Goal: Task Accomplishment & Management: Manage account settings

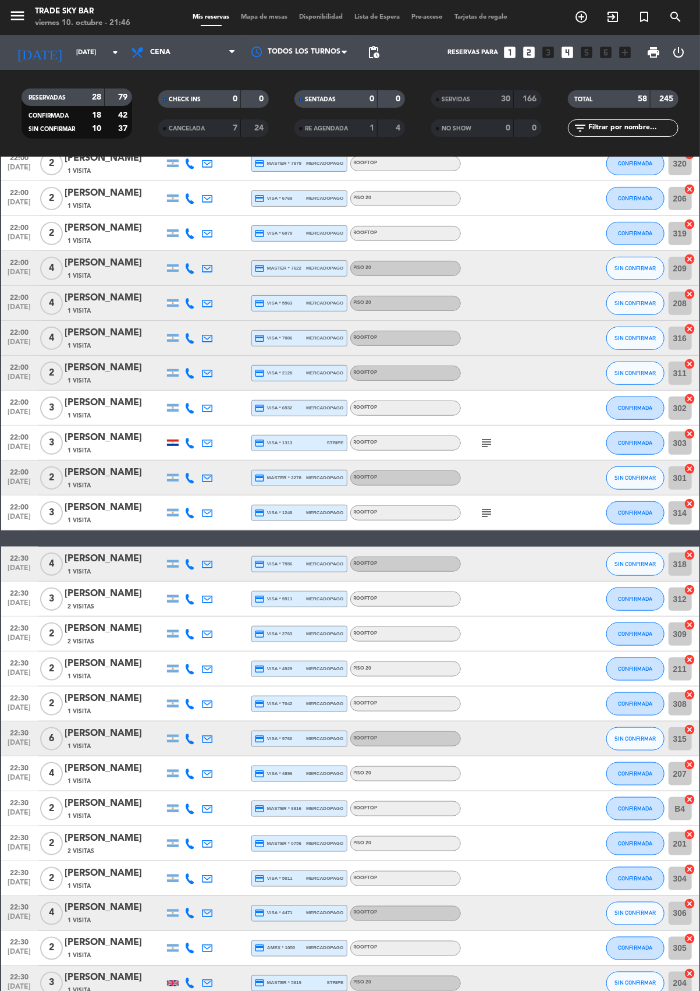
scroll to position [173, 0]
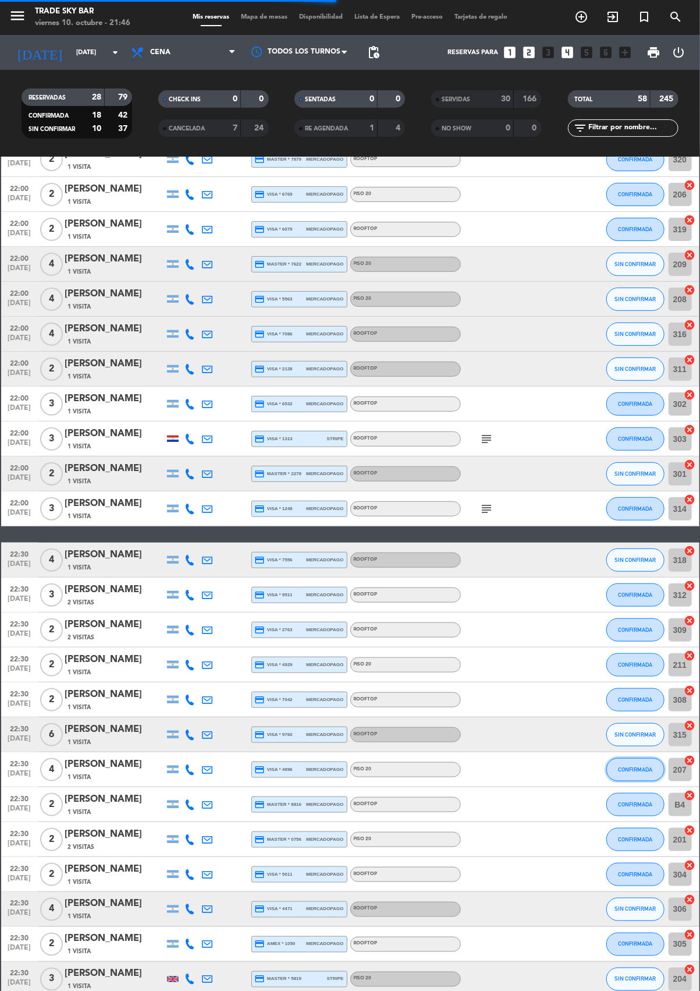
click at [613, 775] on button "CONFIRMADA" at bounding box center [635, 769] width 58 height 23
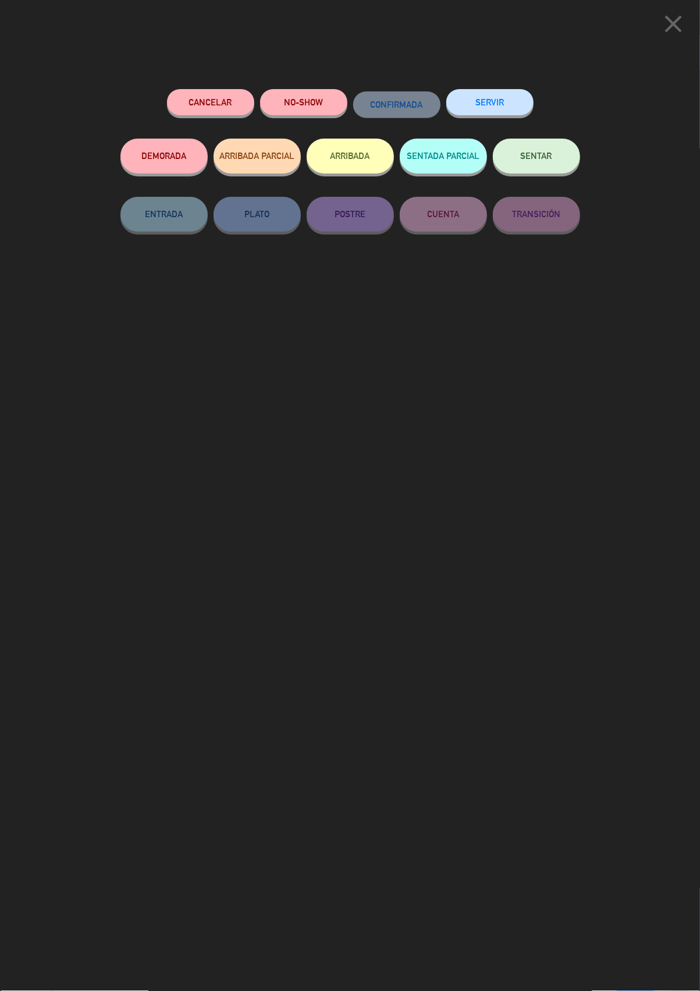
click at [462, 95] on button "SERVIR" at bounding box center [489, 102] width 87 height 26
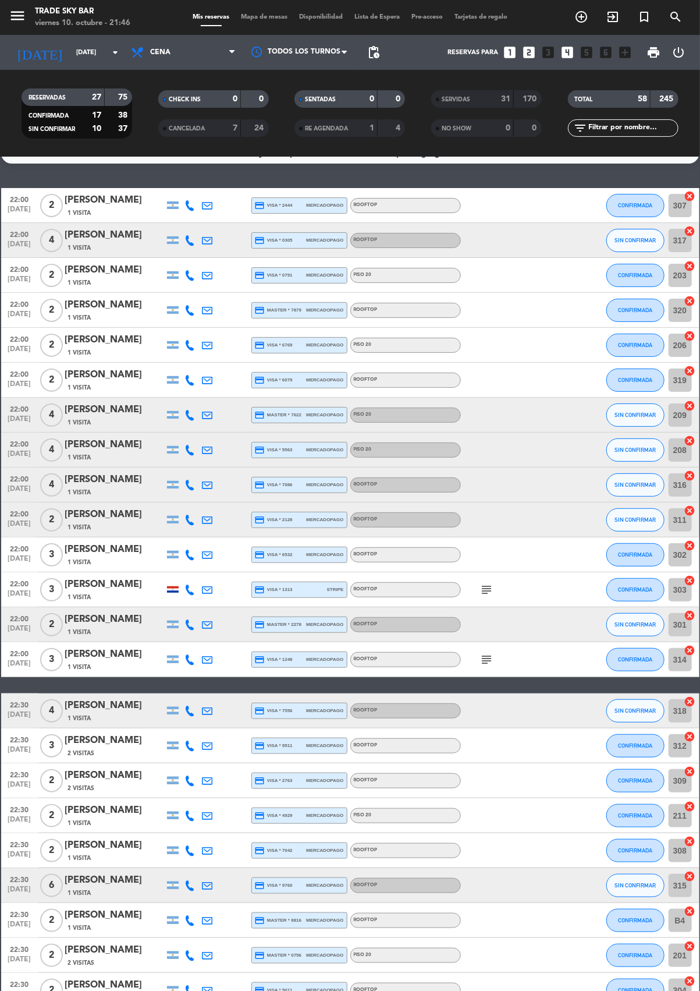
scroll to position [0, 0]
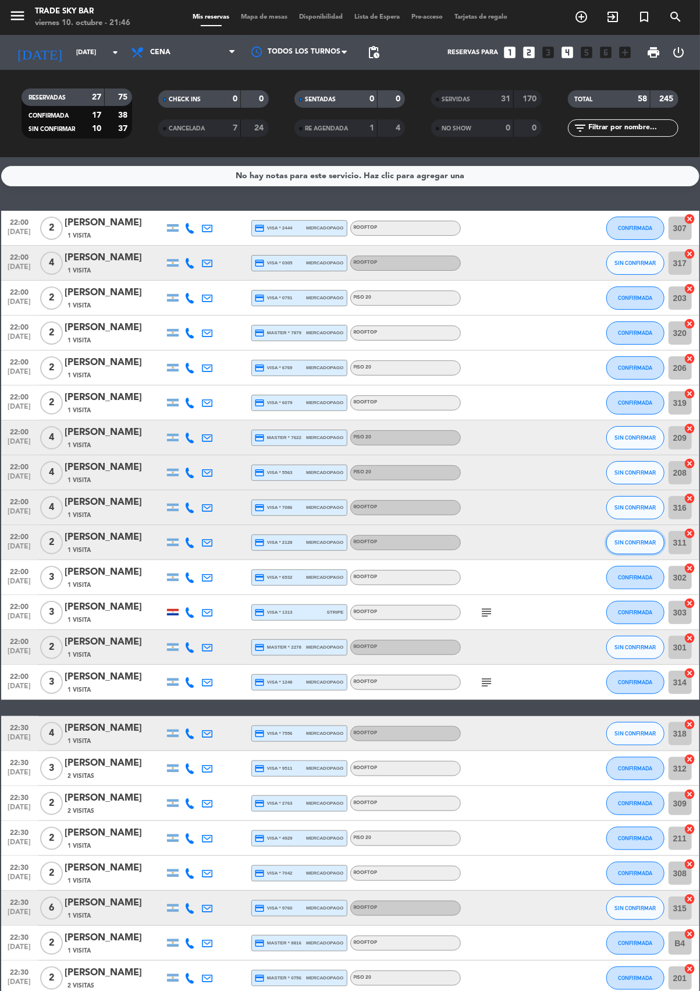
click at [636, 549] on button "SIN CONFIRMAR" at bounding box center [635, 542] width 58 height 23
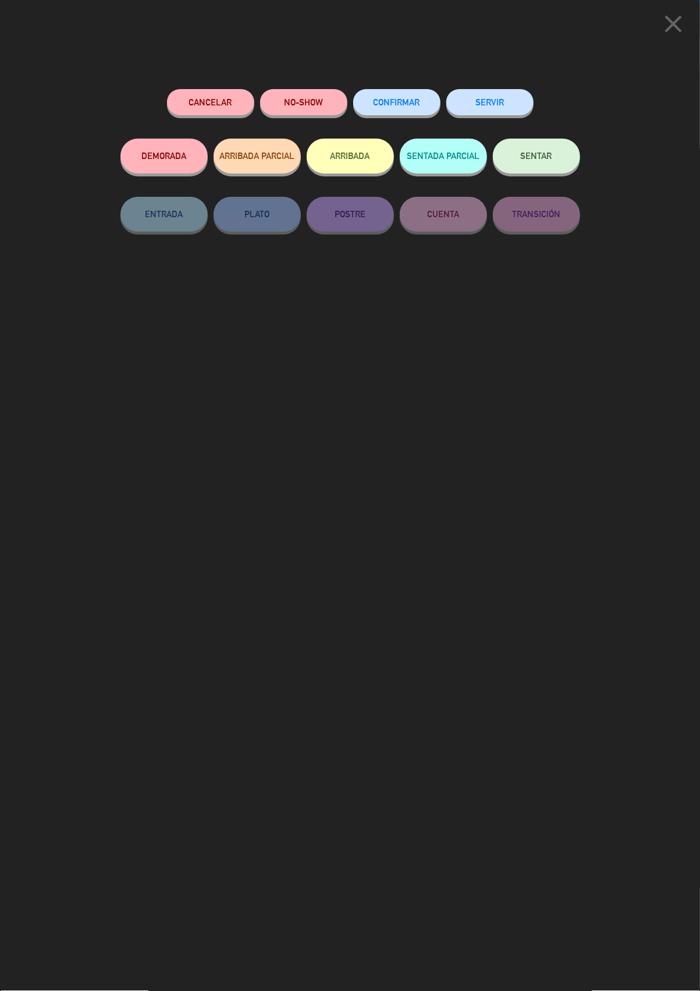
click at [502, 101] on button "SERVIR" at bounding box center [489, 102] width 87 height 26
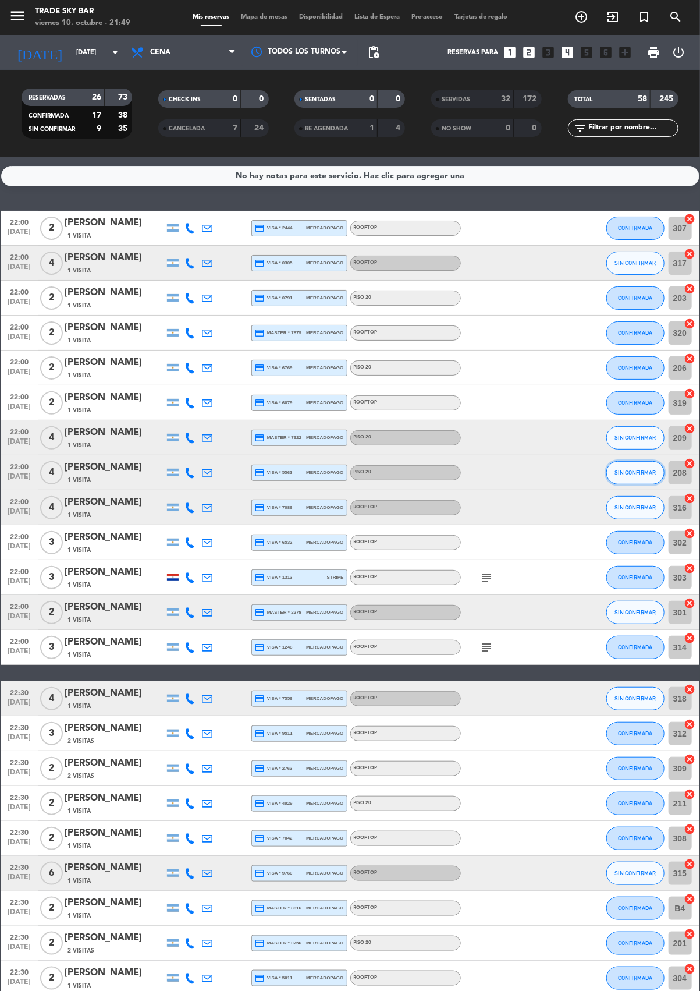
click at [622, 479] on button "SIN CONFIRMAR" at bounding box center [635, 472] width 58 height 23
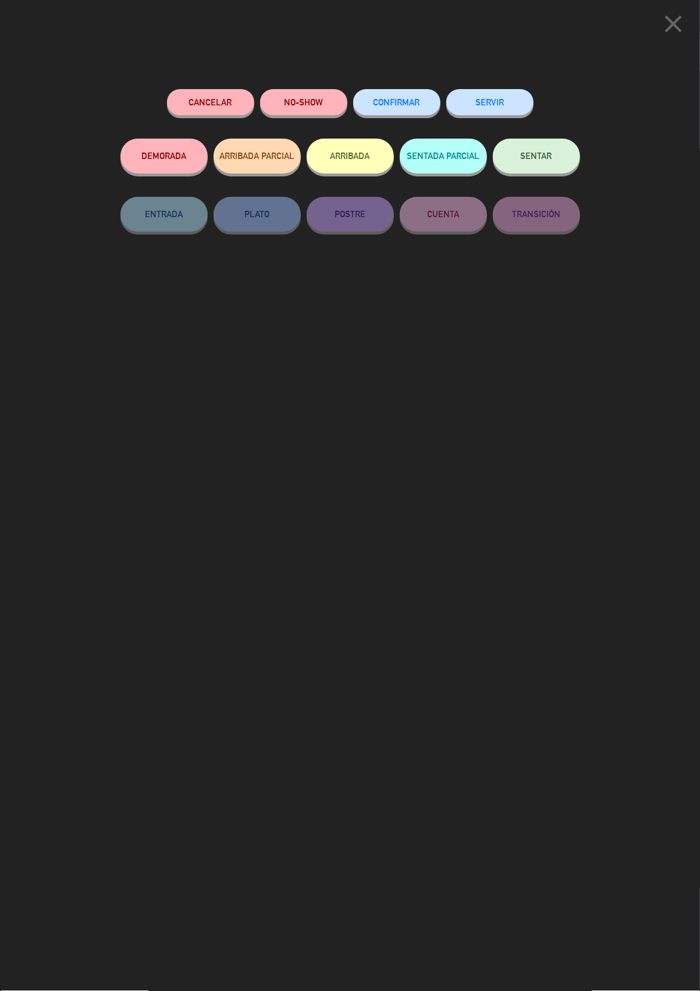
click at [482, 102] on button "SERVIR" at bounding box center [489, 102] width 87 height 26
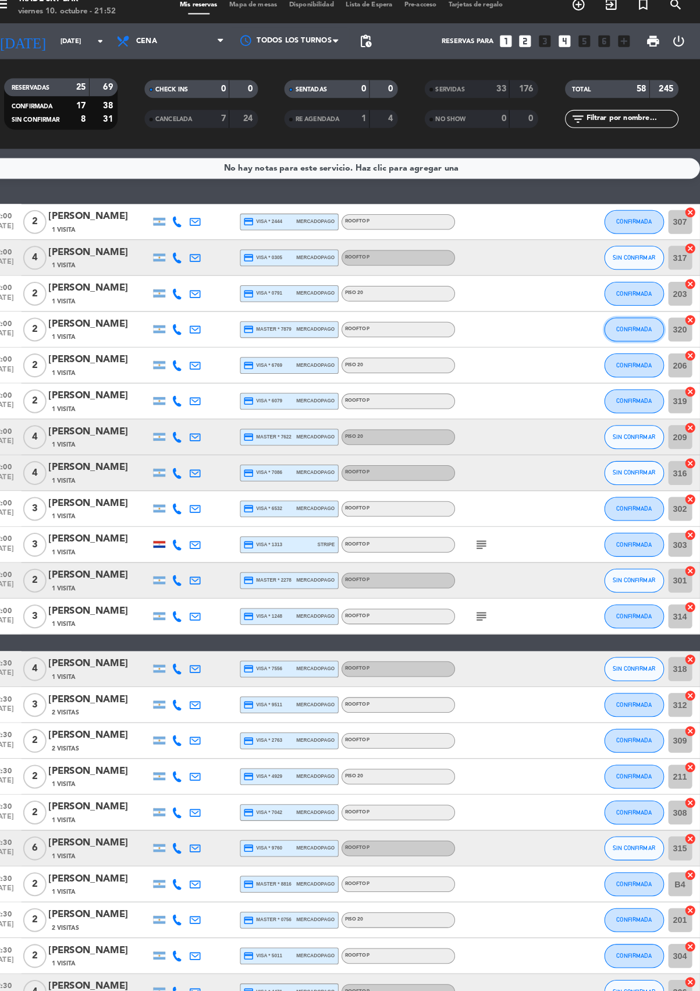
click at [613, 340] on button "CONFIRMADA" at bounding box center [635, 332] width 58 height 23
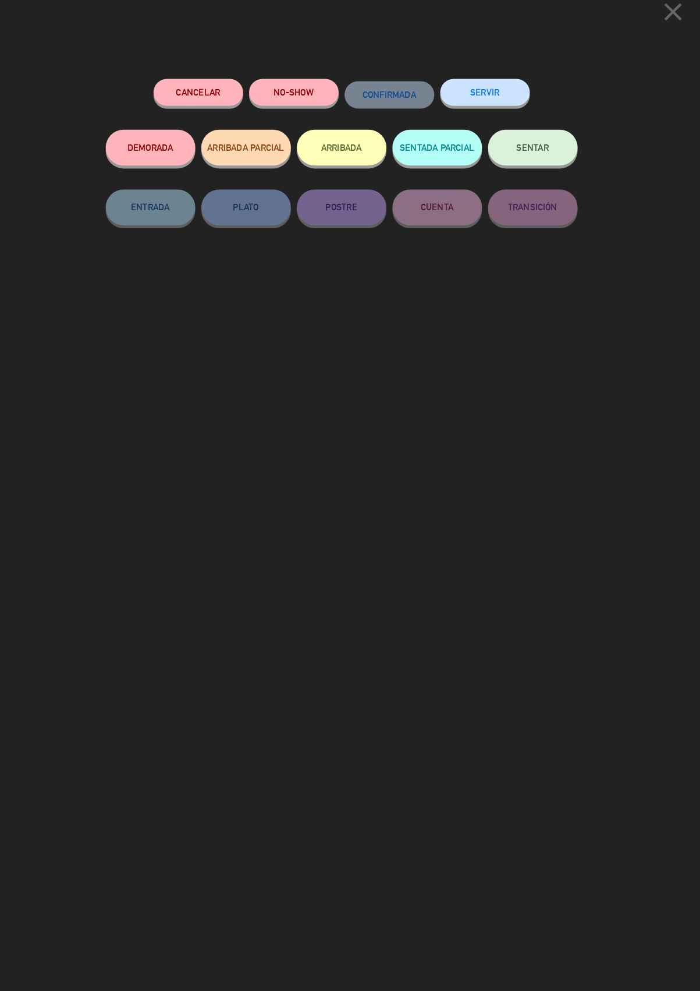
click at [493, 108] on button "SERVIR" at bounding box center [489, 102] width 87 height 26
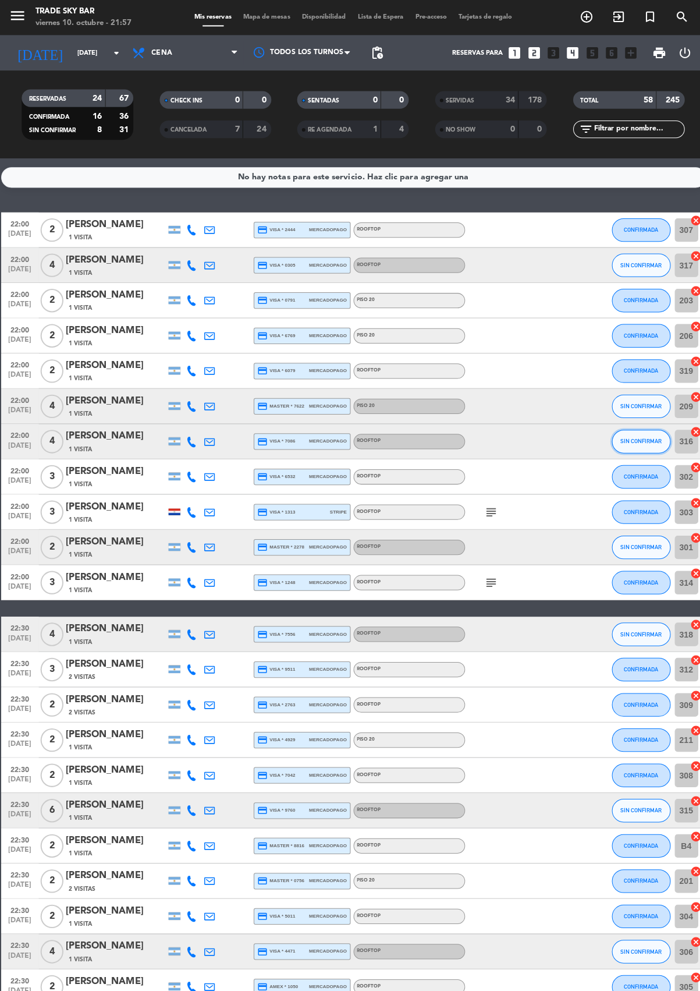
click at [615, 443] on button "SIN CONFIRMAR" at bounding box center [635, 437] width 58 height 23
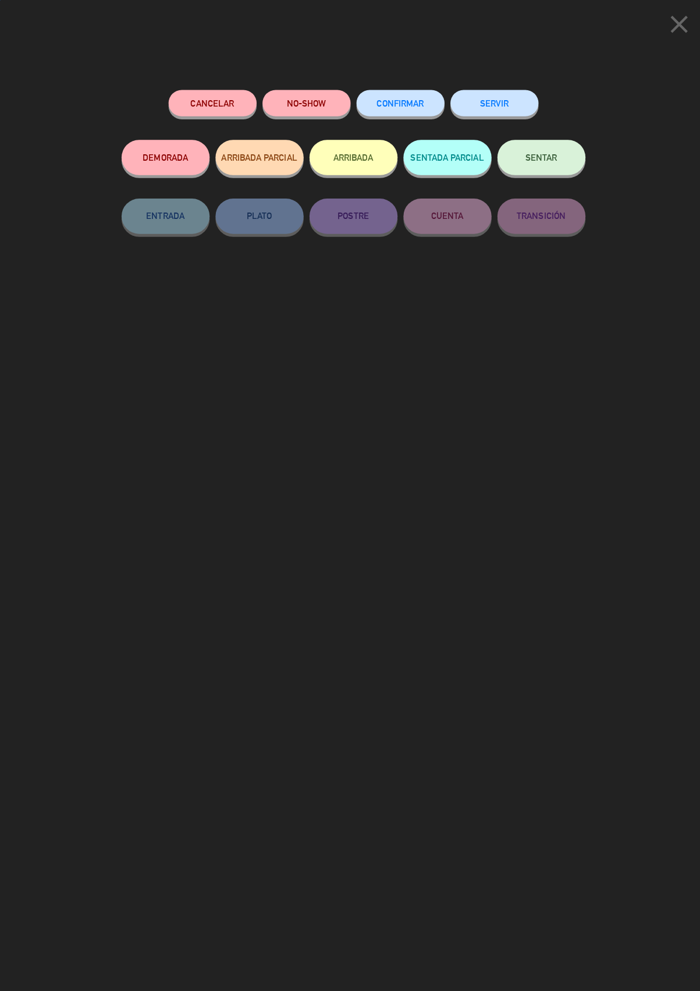
click at [477, 103] on button "SERVIR" at bounding box center [489, 102] width 87 height 26
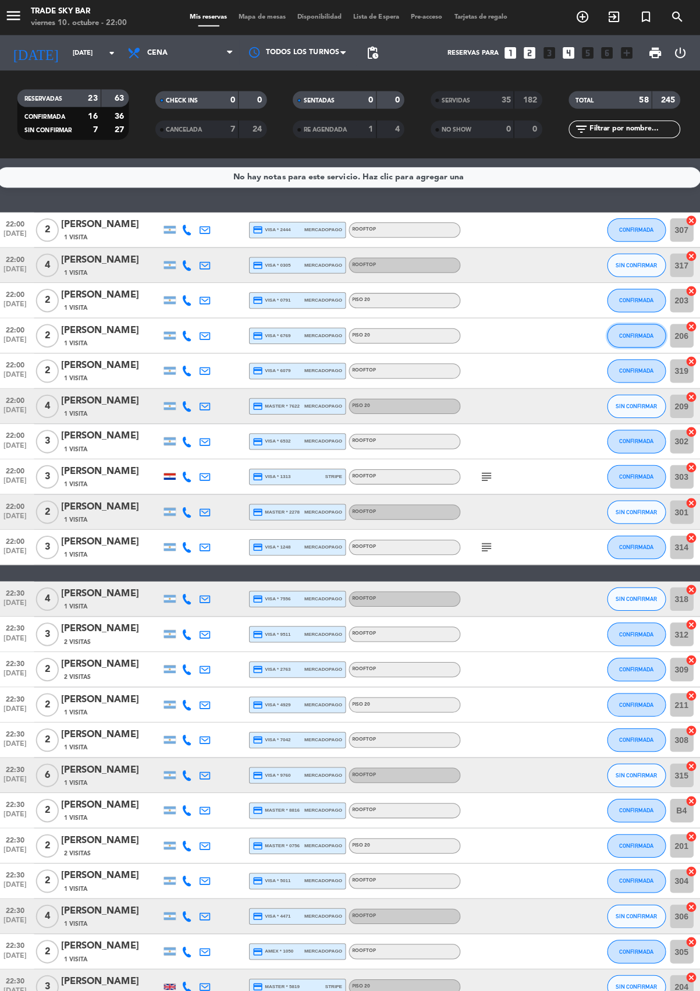
click at [613, 340] on button "CONFIRMADA" at bounding box center [635, 332] width 58 height 23
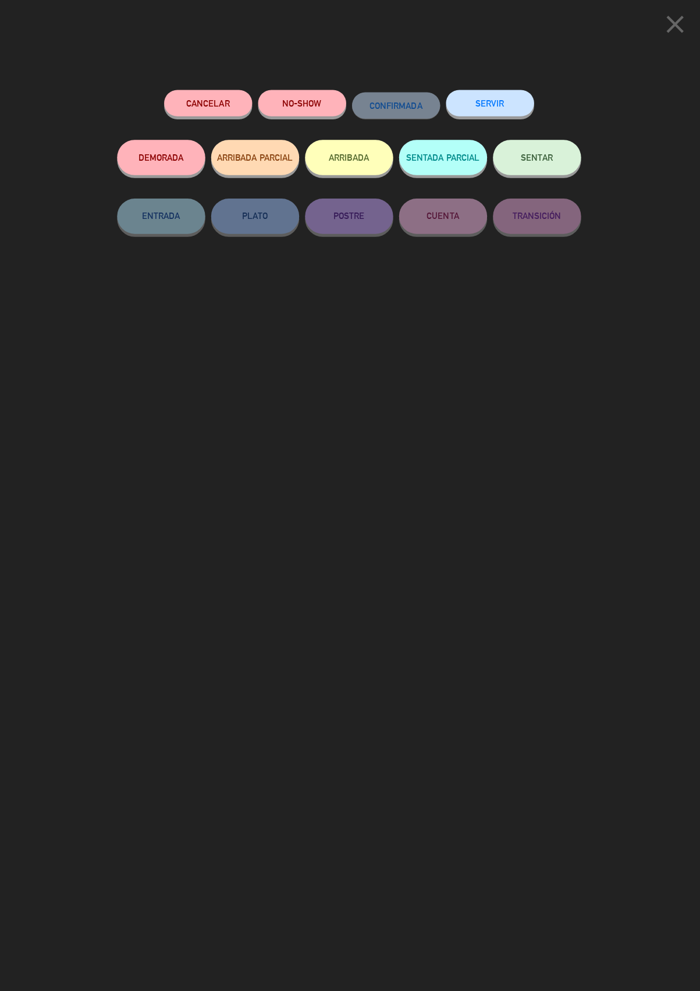
click at [493, 100] on button "SERVIR" at bounding box center [489, 102] width 87 height 26
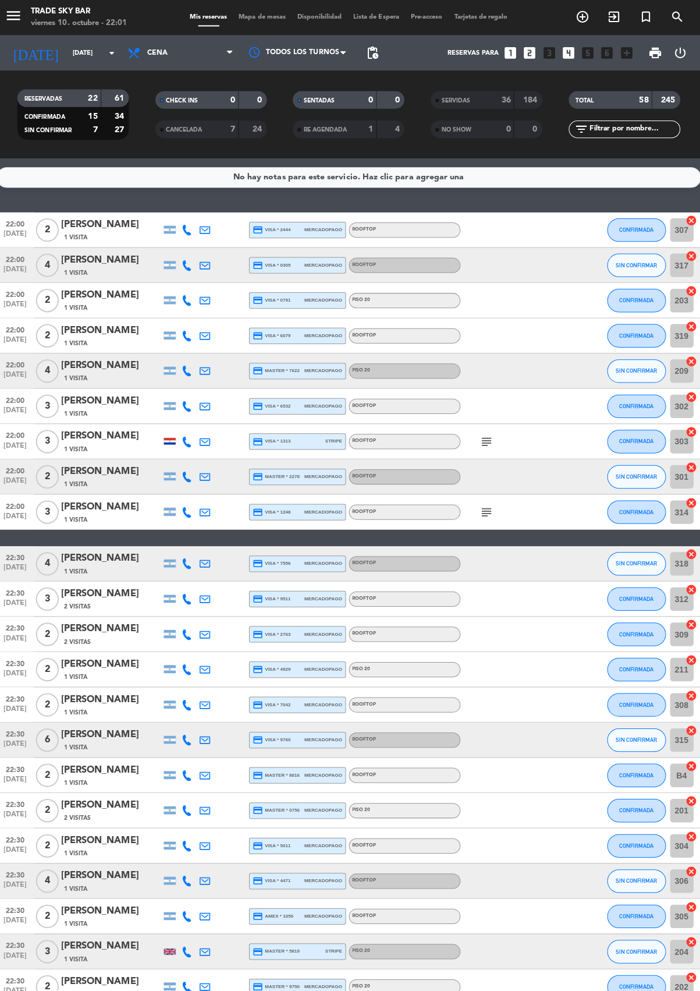
click at [481, 506] on icon "subject" at bounding box center [487, 508] width 14 height 14
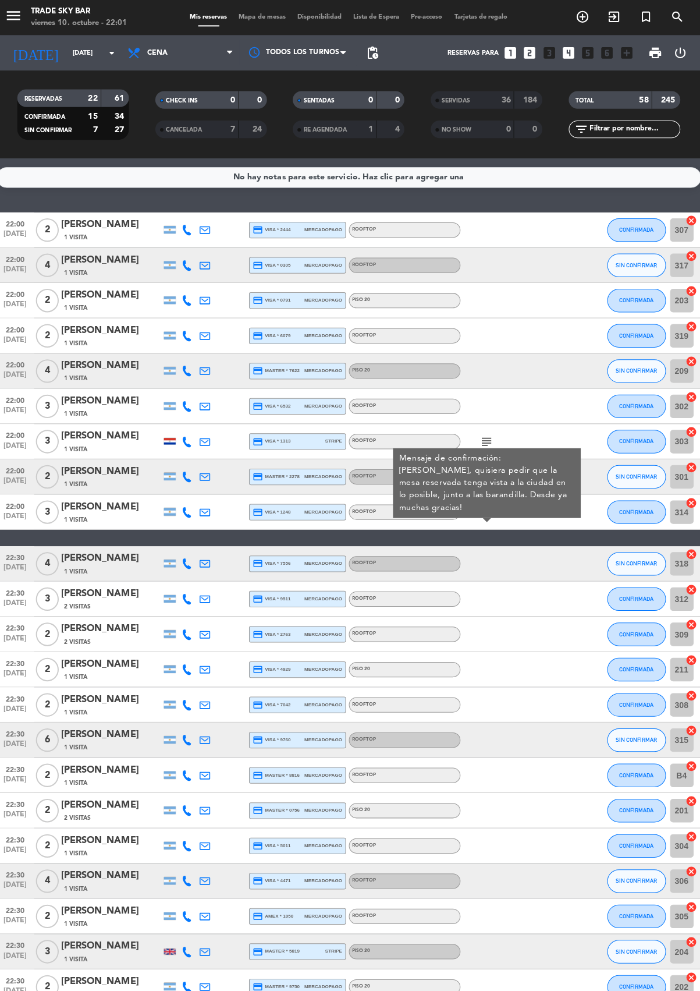
click at [485, 513] on icon "subject" at bounding box center [487, 508] width 14 height 14
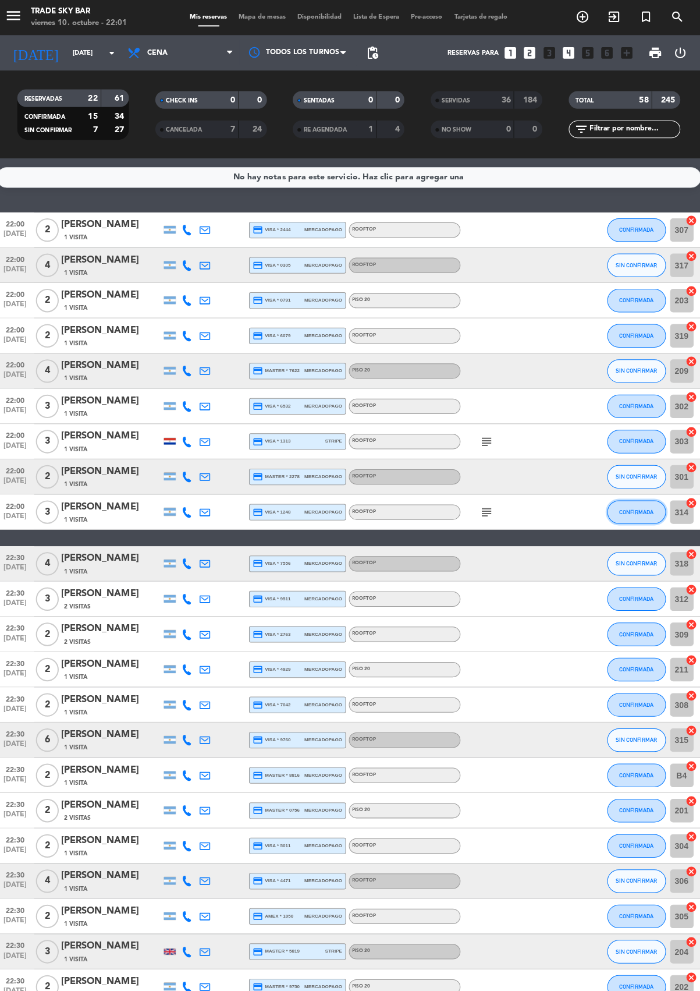
click at [619, 514] on button "CONFIRMADA" at bounding box center [635, 507] width 58 height 23
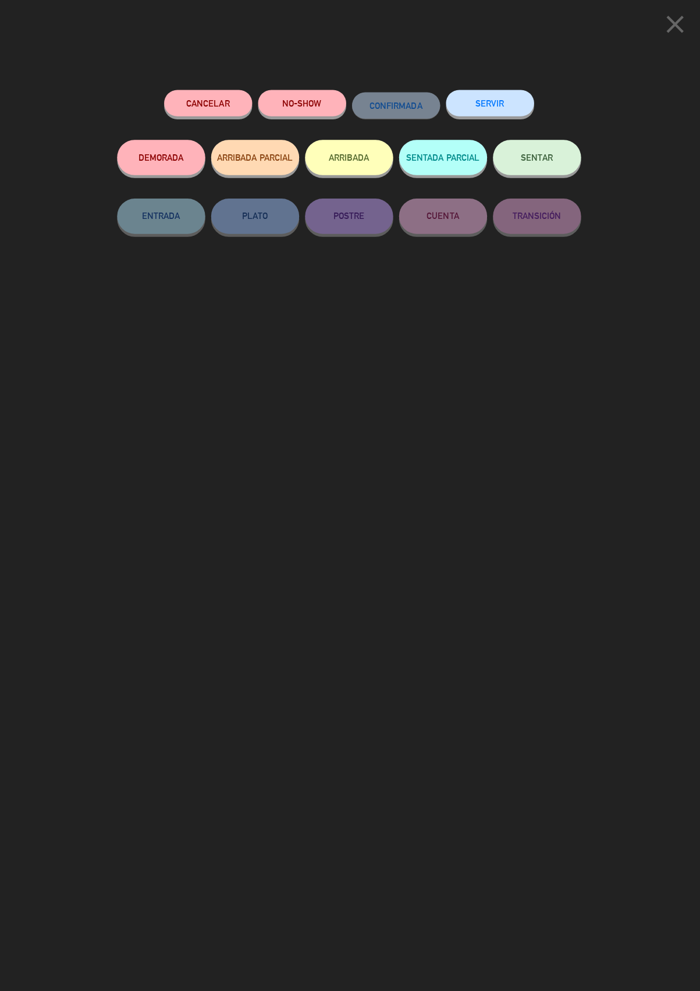
click at [481, 101] on button "SERVIR" at bounding box center [489, 102] width 87 height 26
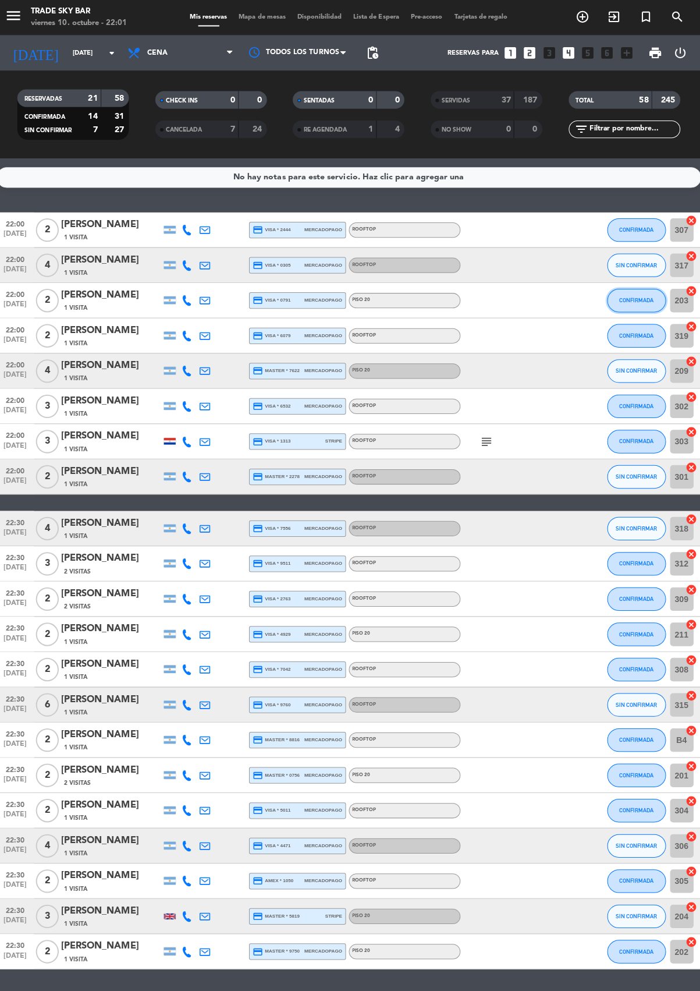
click at [617, 304] on button "CONFIRMADA" at bounding box center [635, 297] width 58 height 23
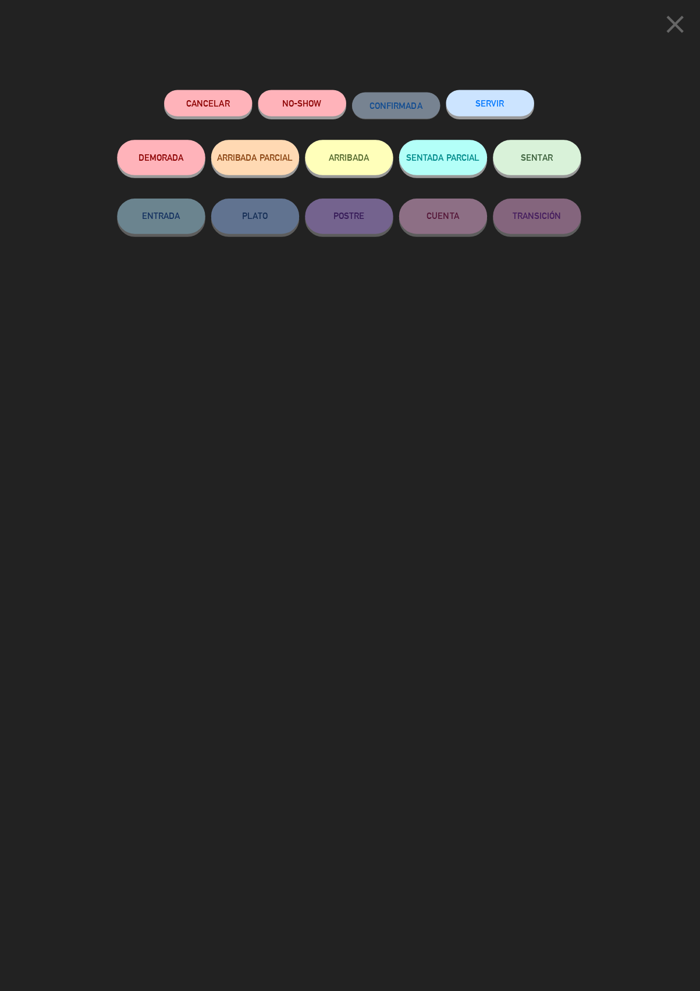
click at [671, 30] on icon "close" at bounding box center [673, 23] width 29 height 29
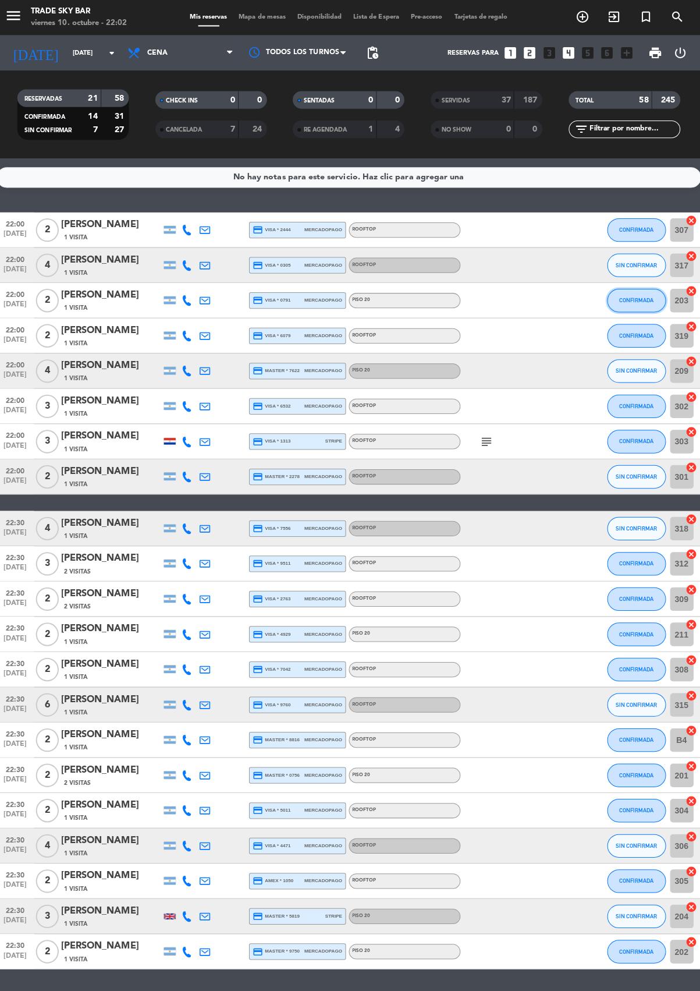
click at [609, 302] on button "CONFIRMADA" at bounding box center [635, 297] width 58 height 23
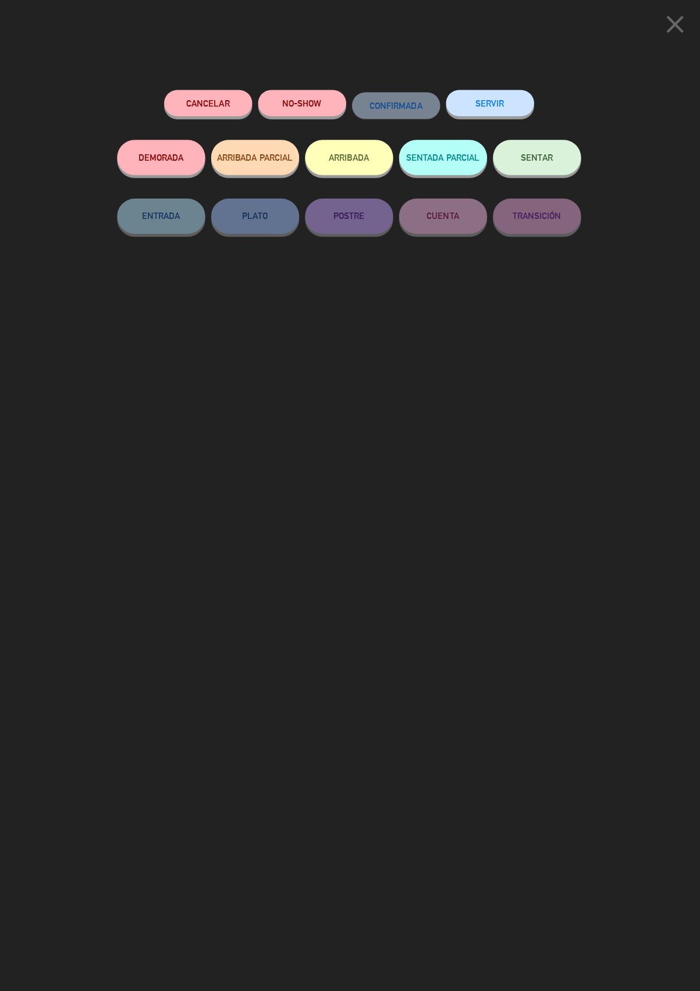
click at [494, 113] on button "SERVIR" at bounding box center [489, 102] width 87 height 26
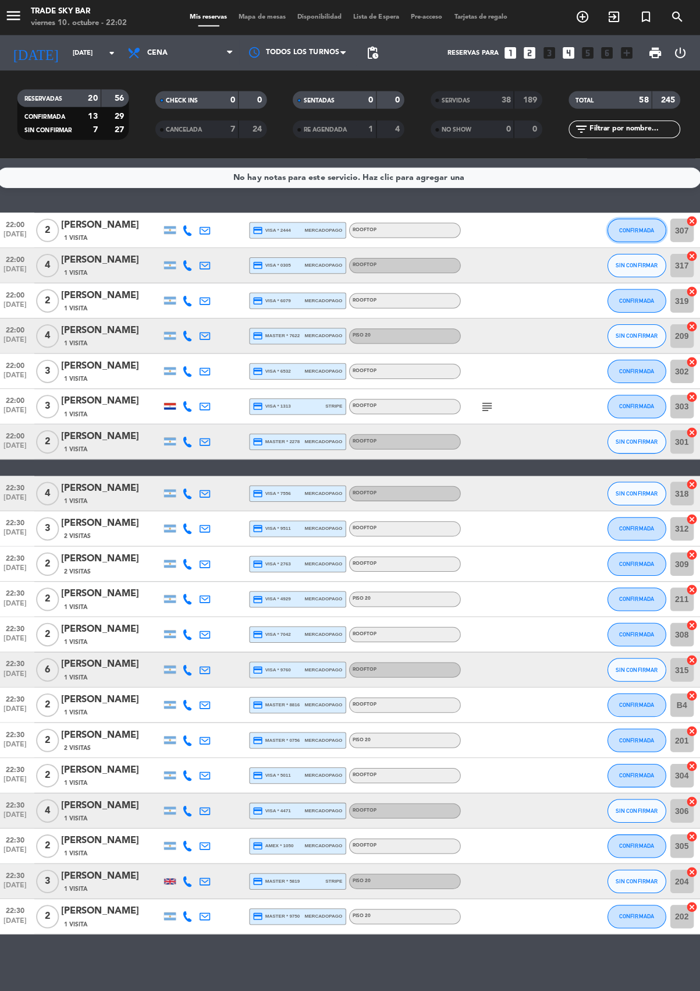
click at [619, 234] on button "CONFIRMADA" at bounding box center [635, 227] width 58 height 23
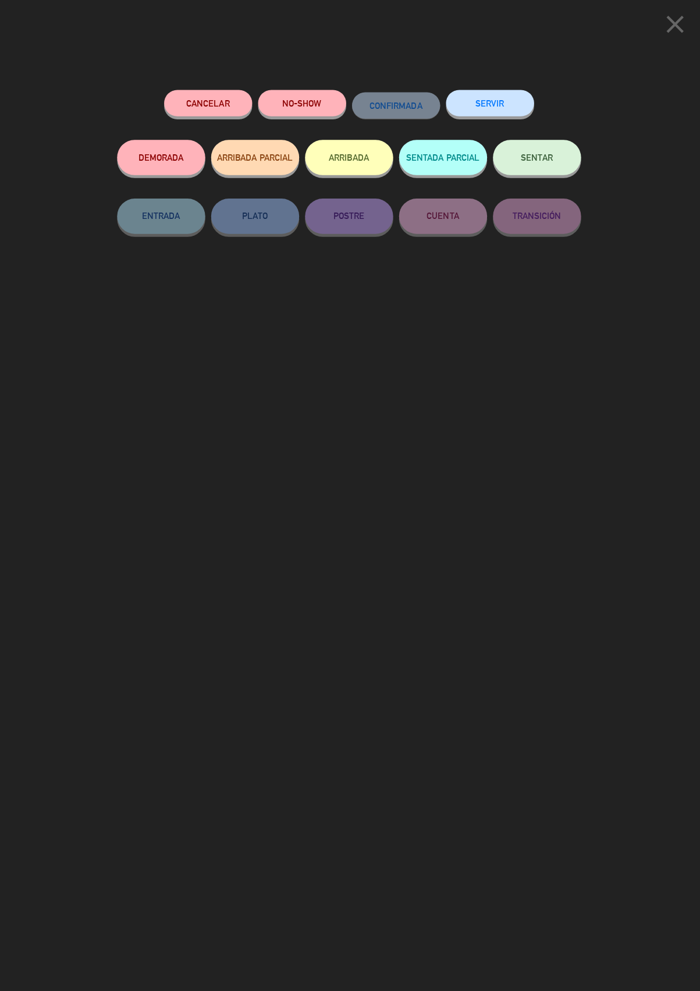
click at [487, 100] on button "SERVIR" at bounding box center [489, 102] width 87 height 26
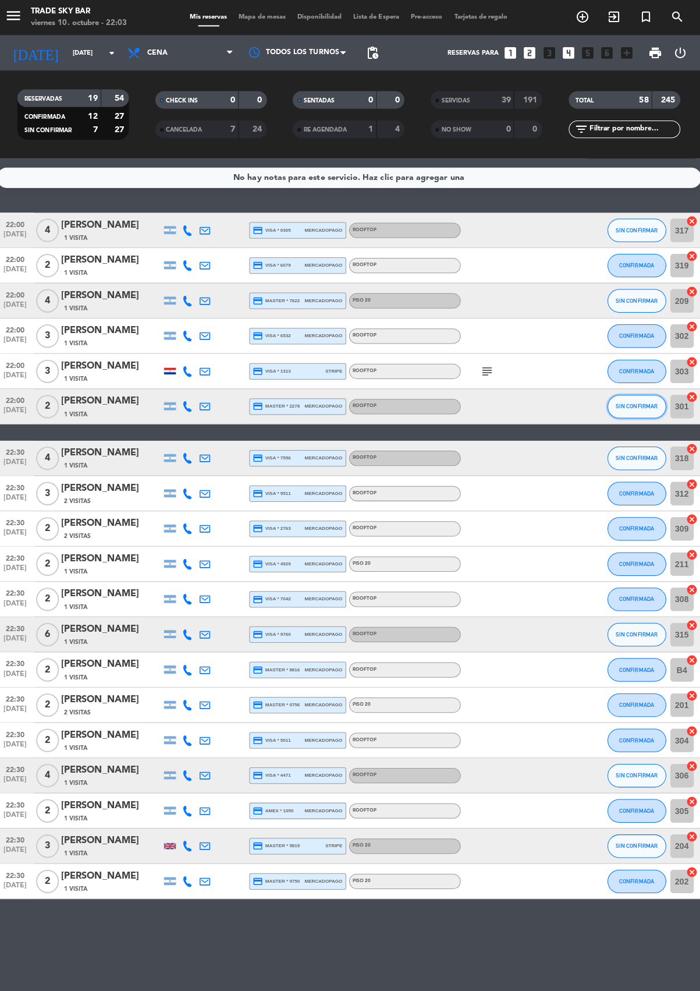
click at [611, 408] on button "SIN CONFIRMAR" at bounding box center [635, 402] width 58 height 23
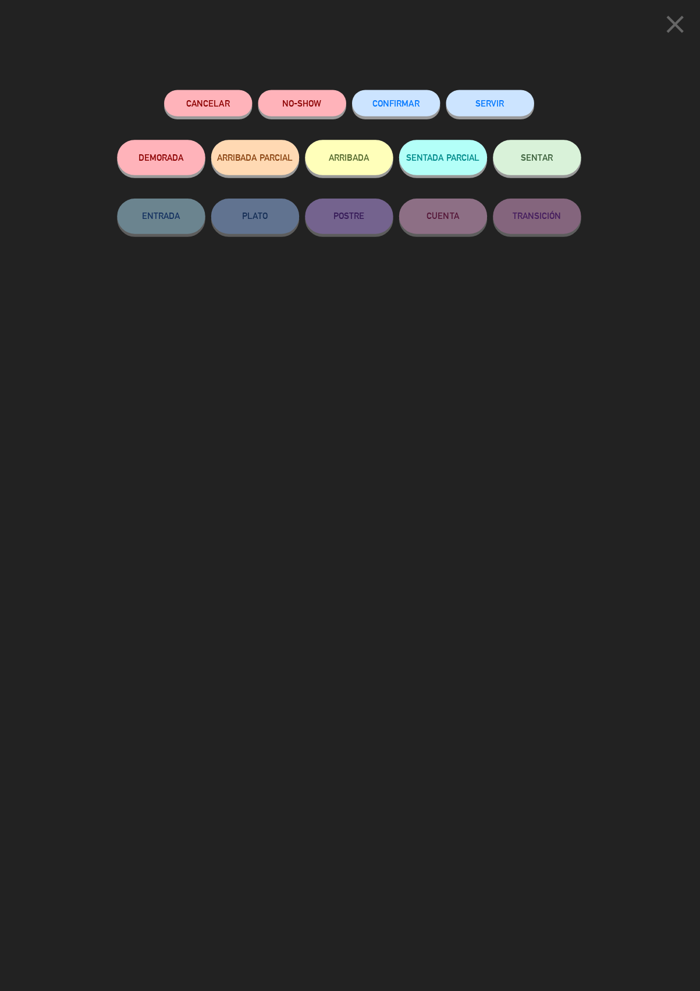
click at [478, 140] on button "SENTADA PARCIAL" at bounding box center [443, 156] width 87 height 35
click at [481, 102] on button "SERVIR" at bounding box center [489, 102] width 87 height 26
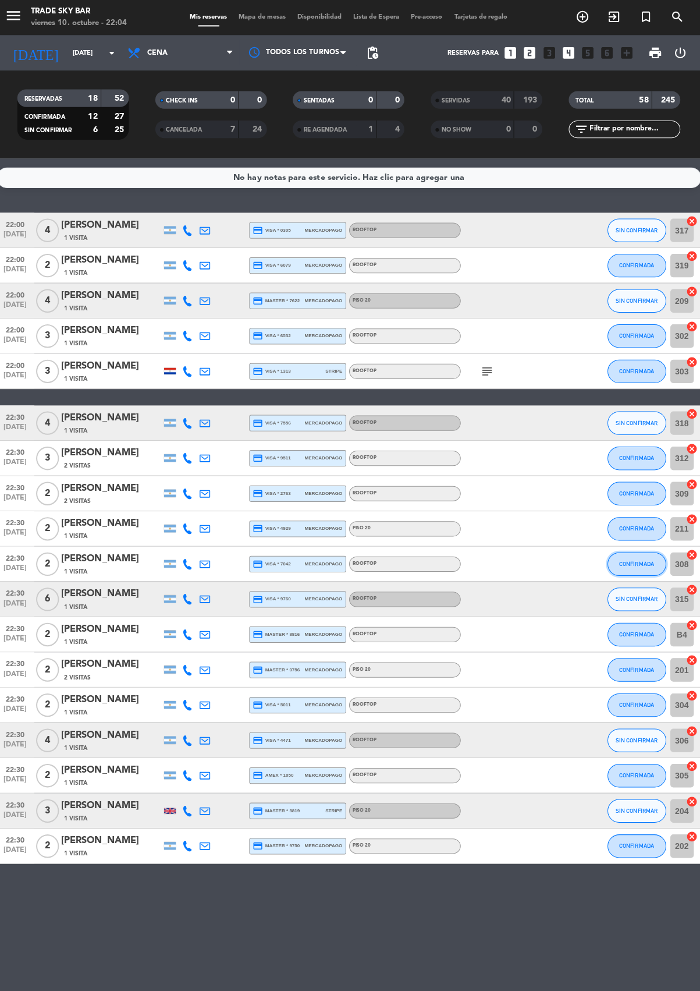
click at [618, 564] on button "CONFIRMADA" at bounding box center [635, 558] width 58 height 23
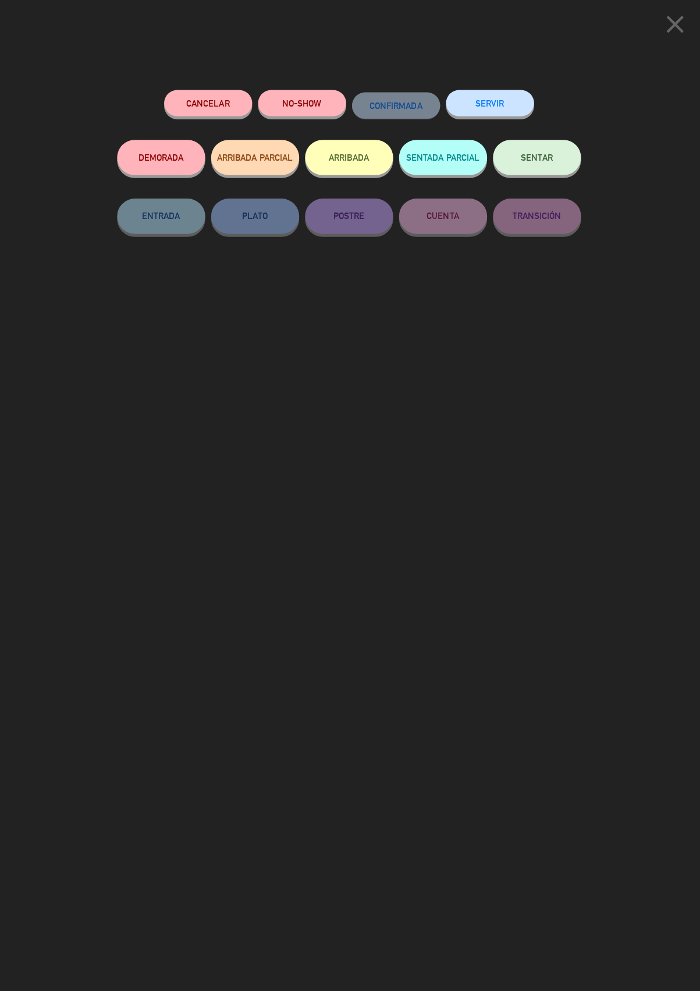
click at [479, 100] on button "SERVIR" at bounding box center [489, 102] width 87 height 26
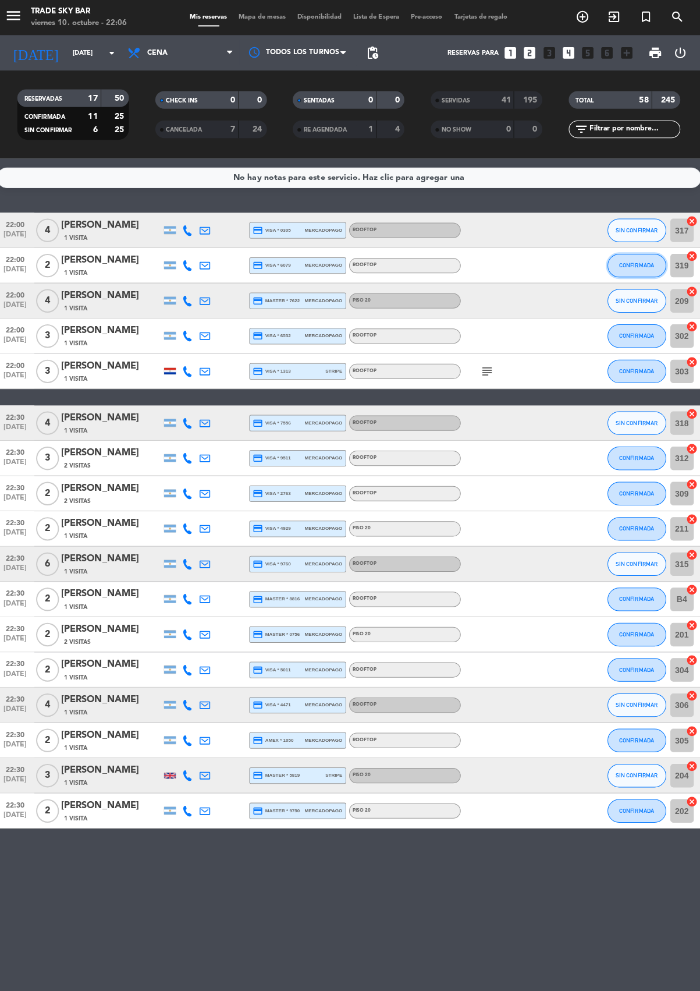
click at [606, 265] on button "CONFIRMADA" at bounding box center [635, 262] width 58 height 23
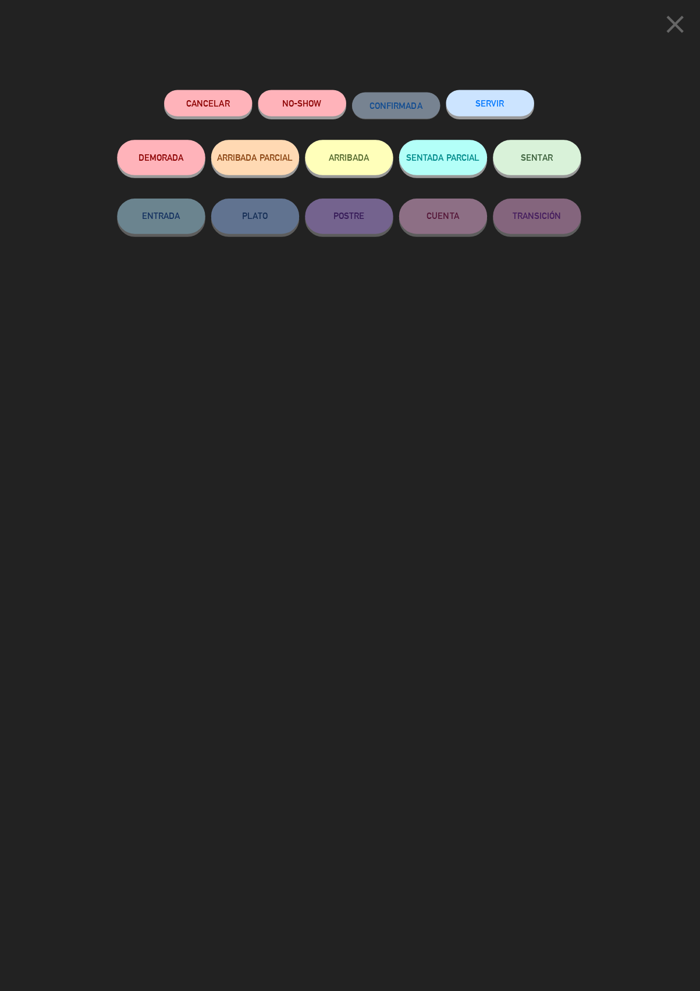
click at [483, 109] on button "SERVIR" at bounding box center [489, 102] width 87 height 26
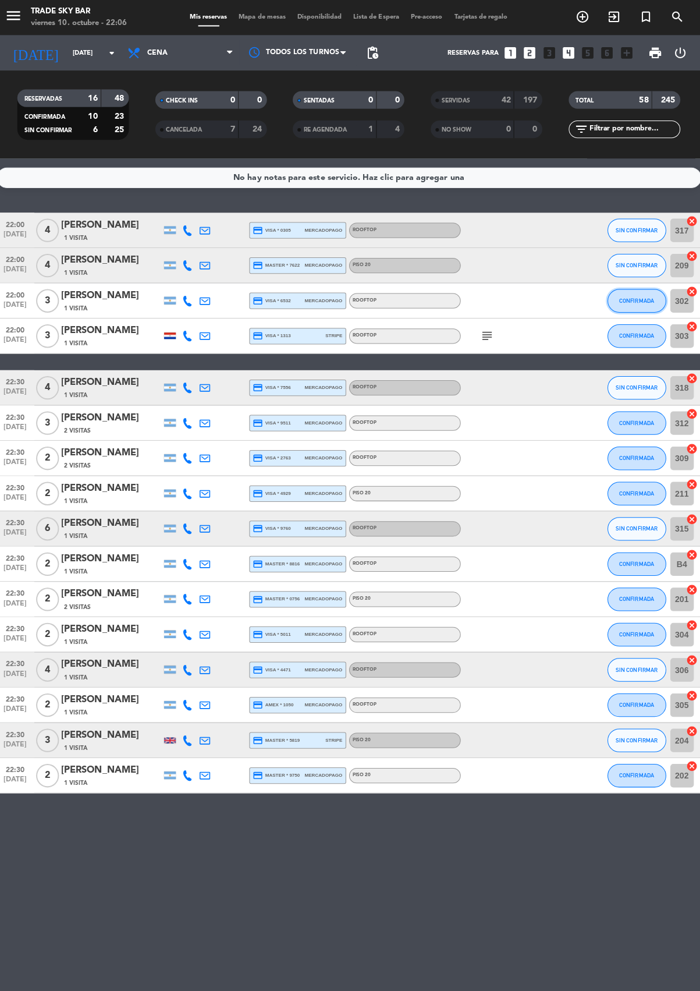
click at [613, 306] on button "CONFIRMADA" at bounding box center [635, 297] width 58 height 23
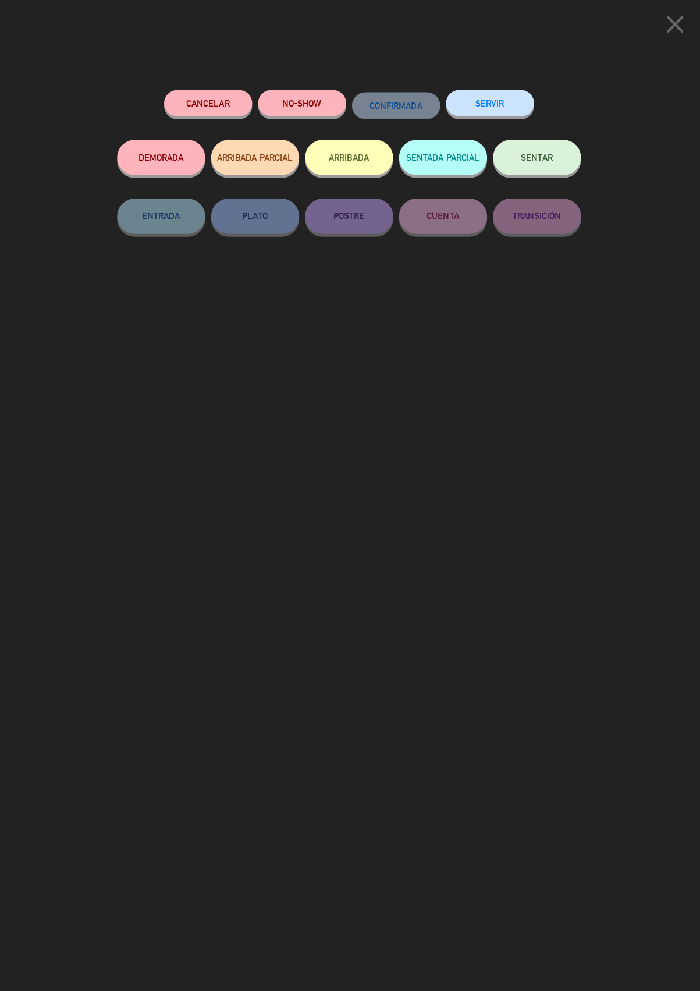
click at [483, 100] on button "SERVIR" at bounding box center [489, 102] width 87 height 26
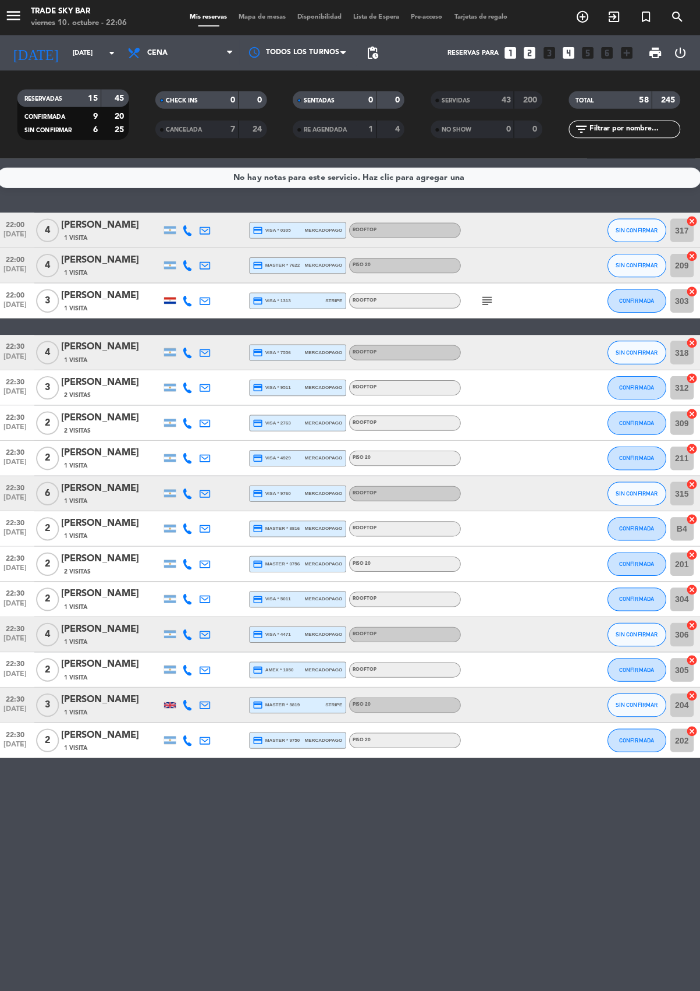
click at [487, 321] on div "22:00 [DATE] 4 [PERSON_NAME] 1 Visita credit_card visa * 0305 mercadopago ROOFT…" at bounding box center [350, 481] width 698 height 540
click at [484, 302] on icon "subject" at bounding box center [487, 298] width 14 height 14
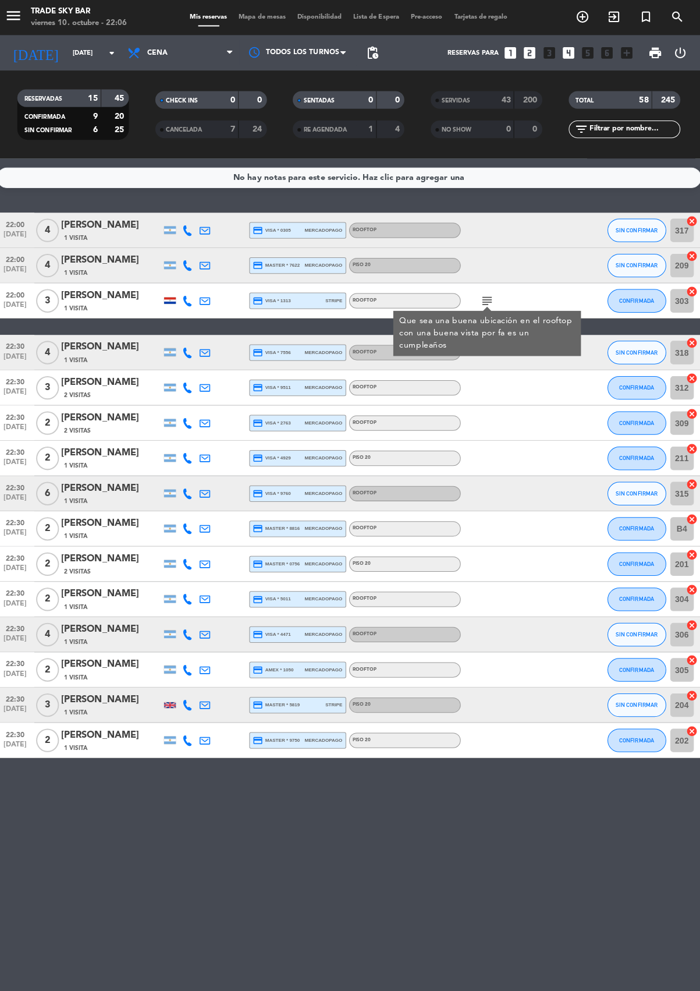
click at [483, 297] on icon "subject" at bounding box center [487, 298] width 14 height 14
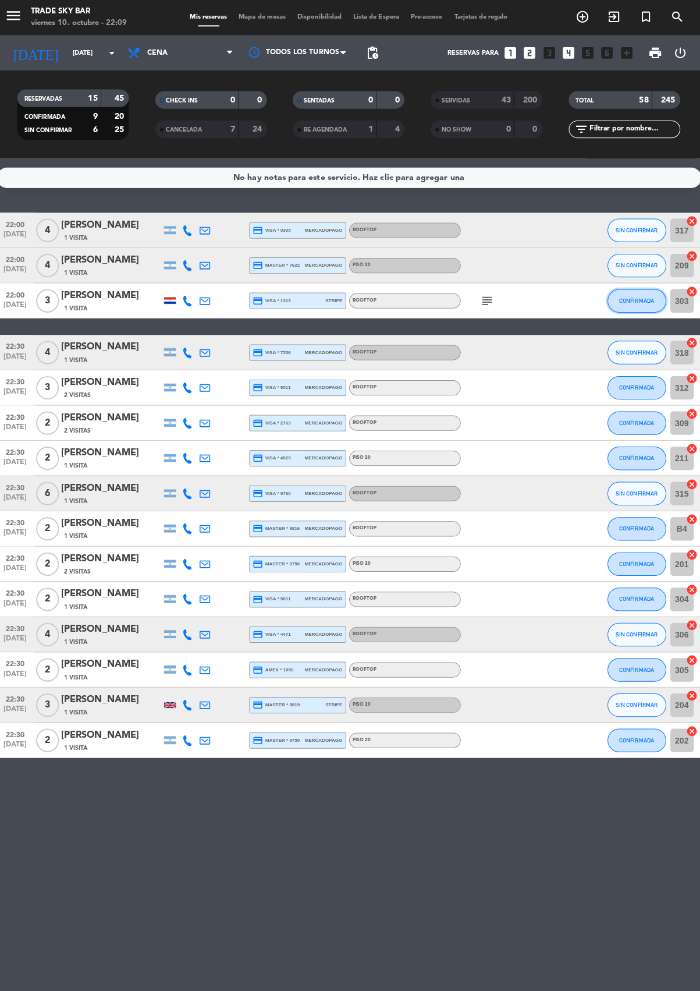
click at [620, 306] on button "CONFIRMADA" at bounding box center [635, 297] width 58 height 23
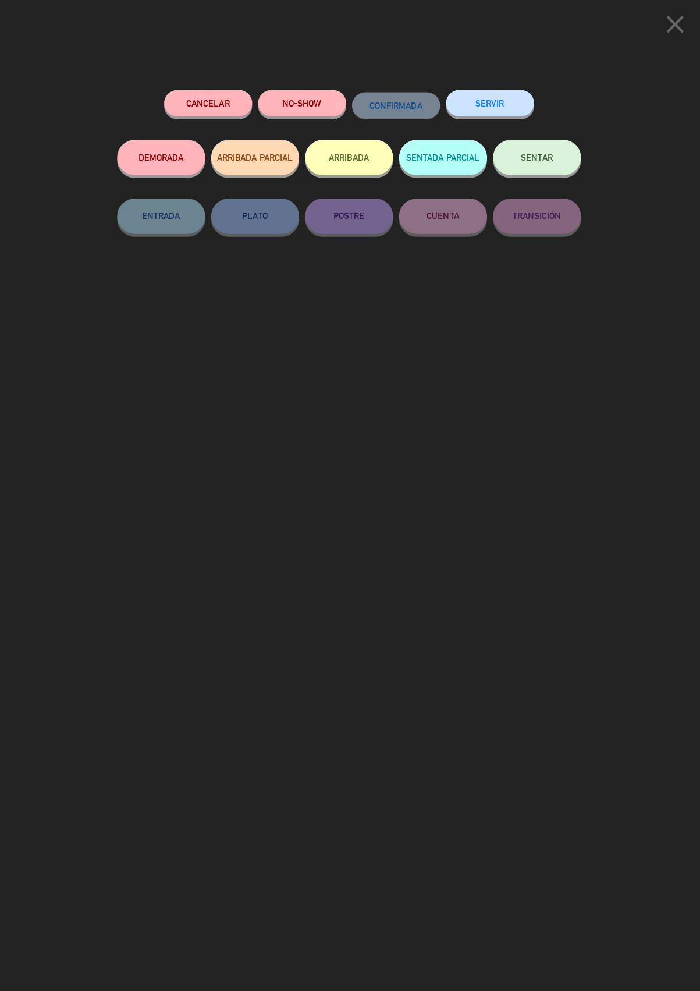
click at [491, 108] on button "SERVIR" at bounding box center [489, 102] width 87 height 26
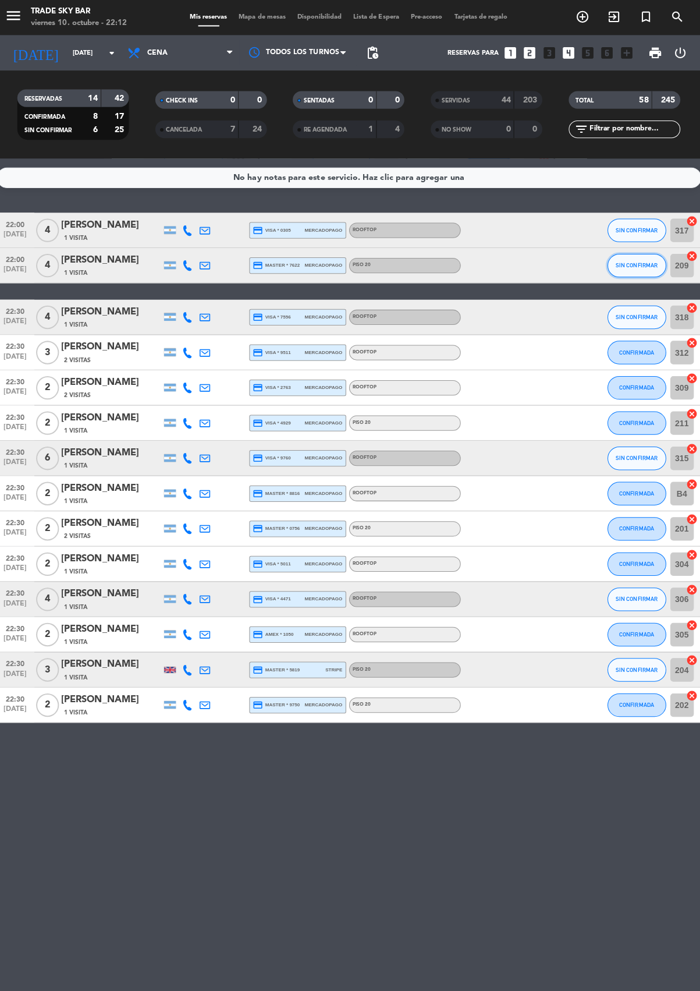
click at [629, 271] on button "SIN CONFIRMAR" at bounding box center [635, 262] width 58 height 23
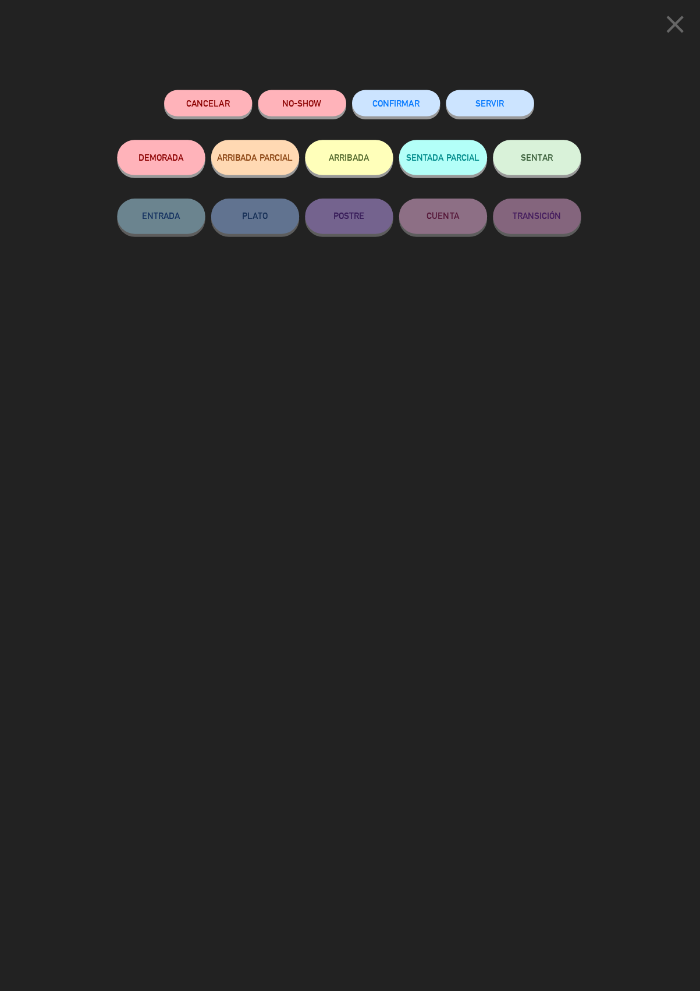
click at [488, 100] on button "SERVIR" at bounding box center [489, 102] width 87 height 26
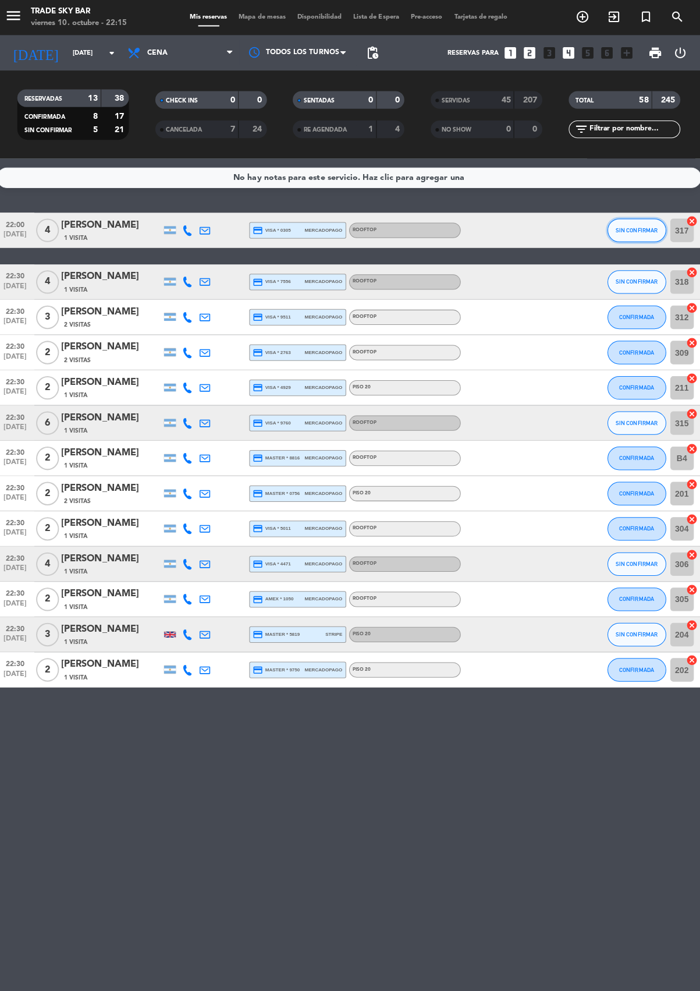
click at [615, 230] on button "SIN CONFIRMAR" at bounding box center [635, 227] width 58 height 23
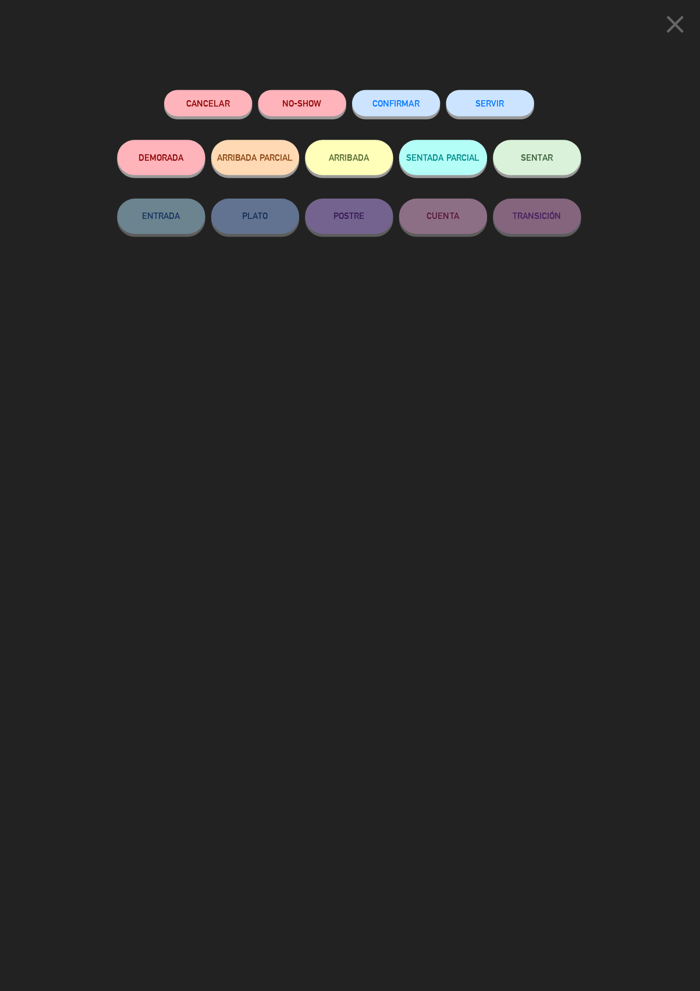
click at [485, 100] on button "SERVIR" at bounding box center [489, 102] width 87 height 26
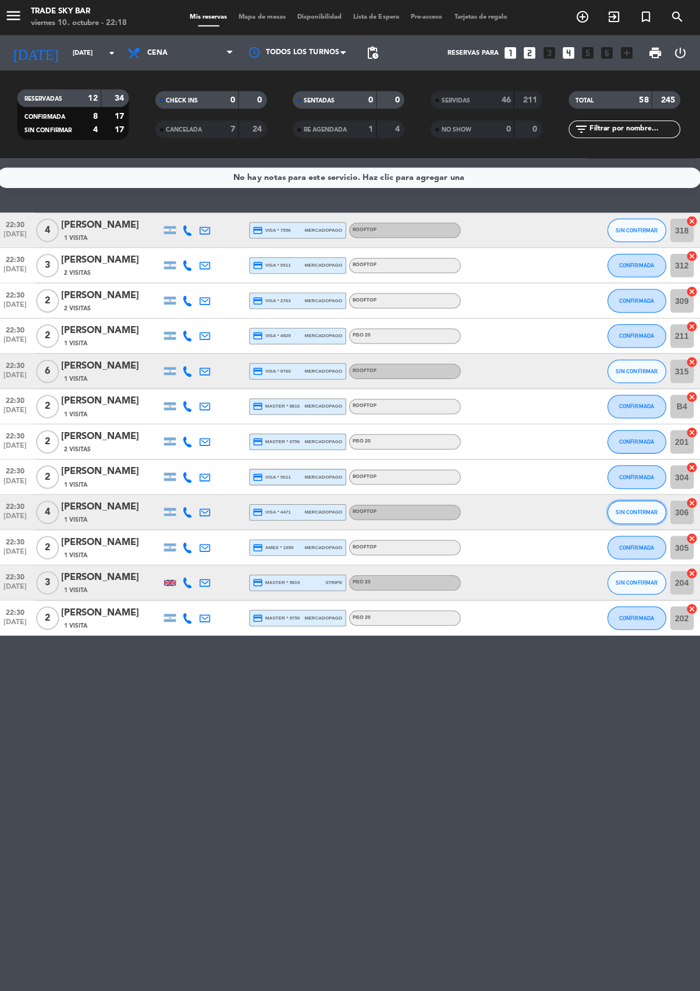
click at [618, 514] on button "SIN CONFIRMAR" at bounding box center [635, 507] width 58 height 23
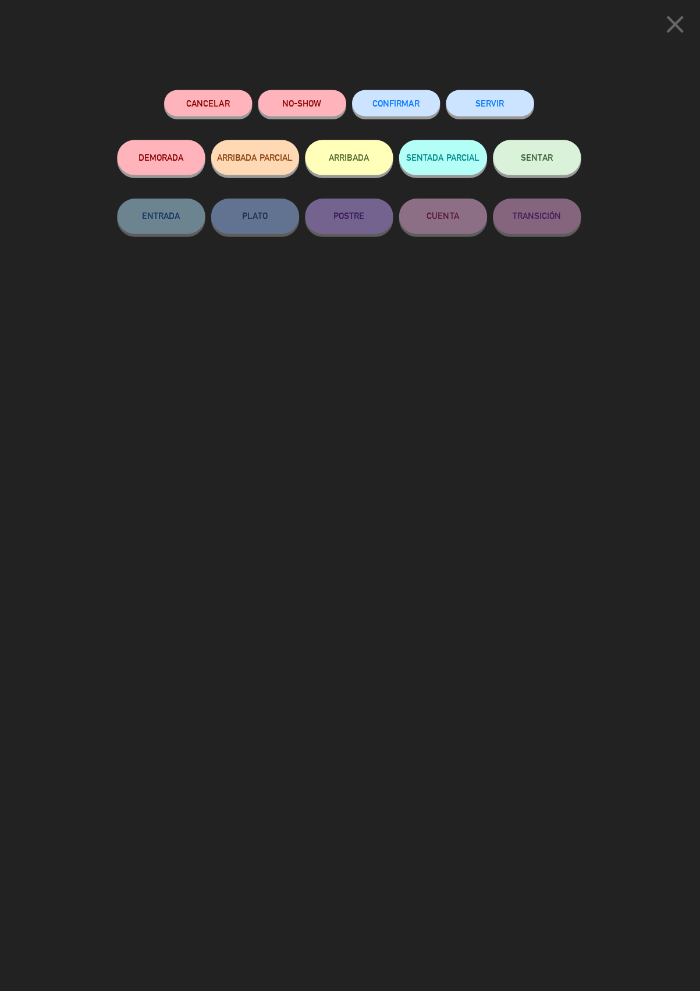
click at [493, 100] on button "SERVIR" at bounding box center [489, 102] width 87 height 26
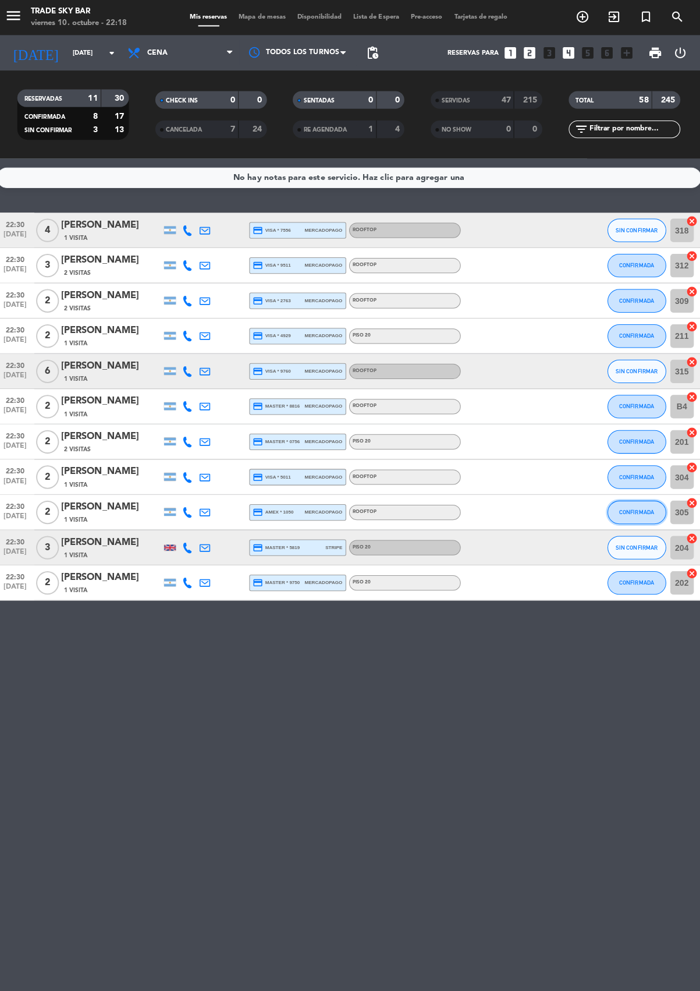
click at [623, 509] on span "CONFIRMADA" at bounding box center [635, 507] width 34 height 6
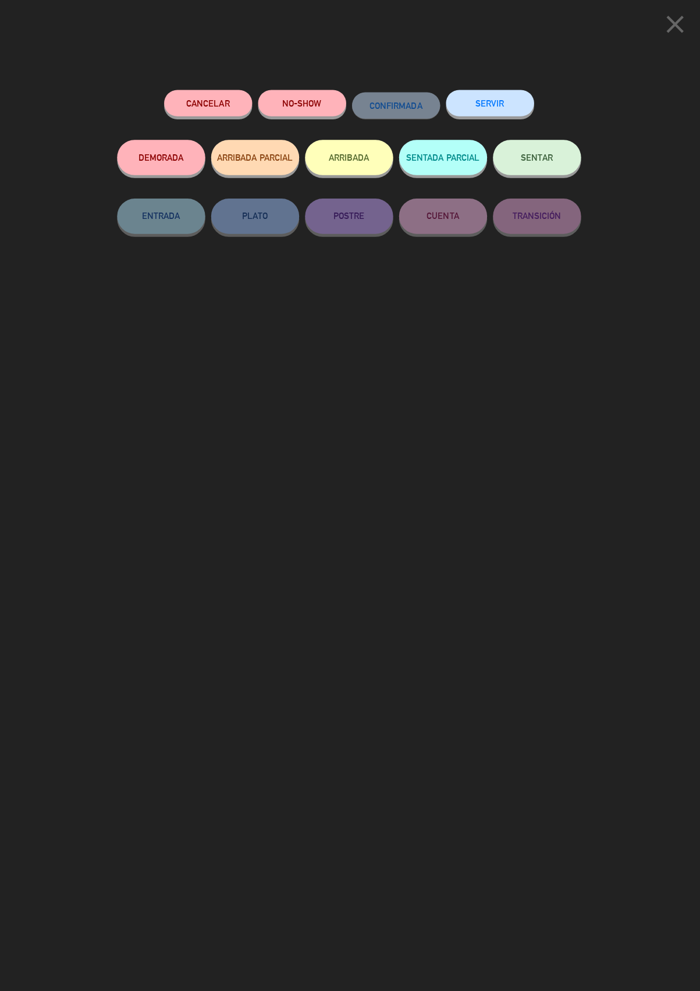
click at [479, 108] on button "SERVIR" at bounding box center [489, 102] width 87 height 26
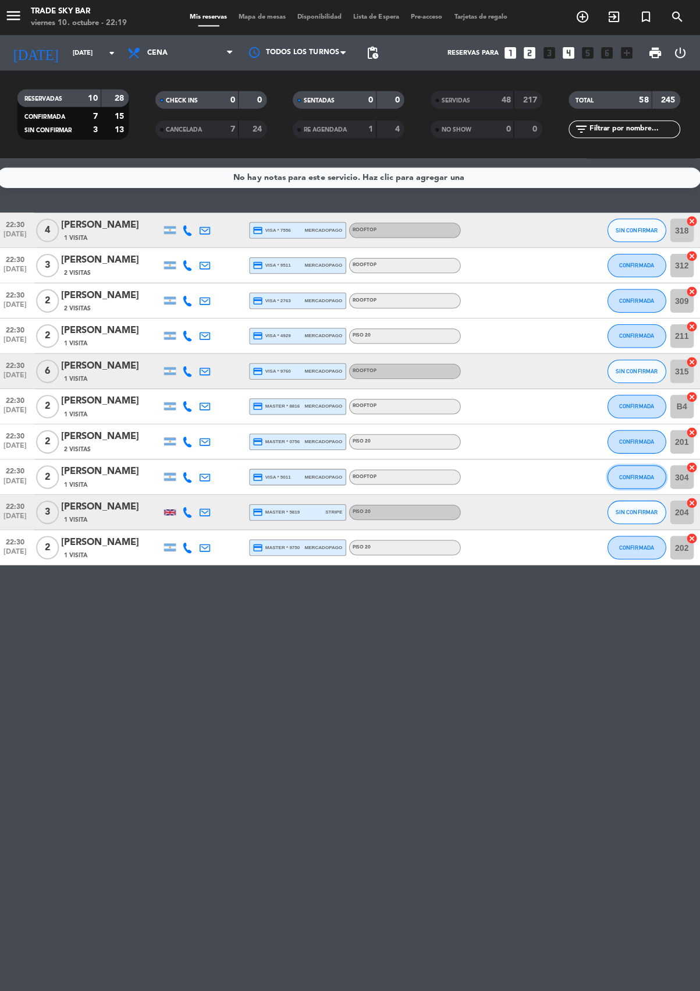
click at [611, 481] on button "CONFIRMADA" at bounding box center [635, 472] width 58 height 23
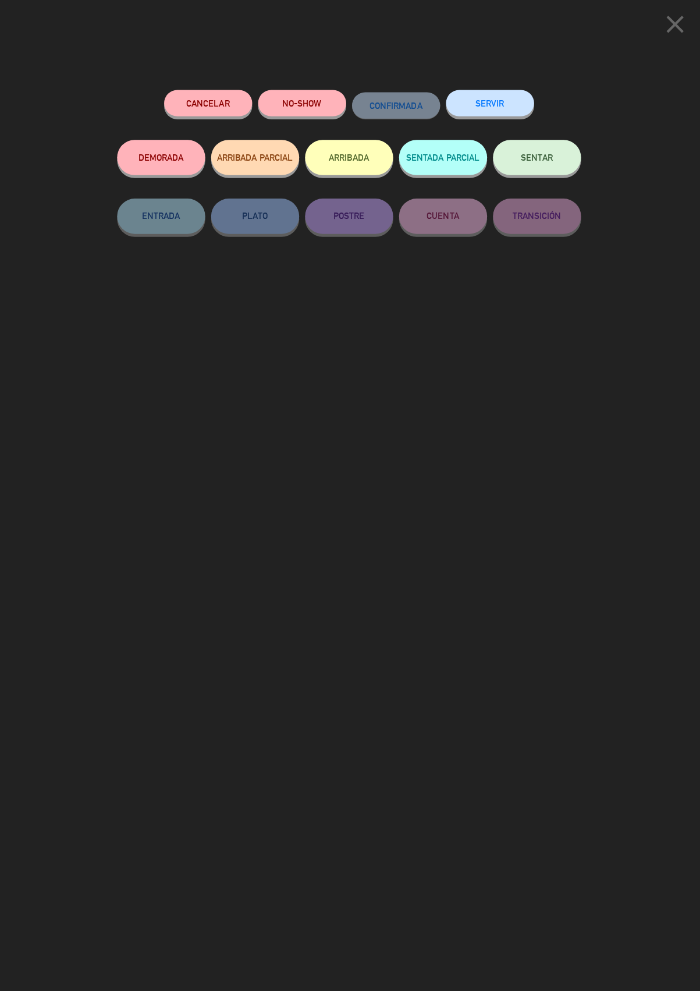
click at [488, 101] on button "SERVIR" at bounding box center [489, 102] width 87 height 26
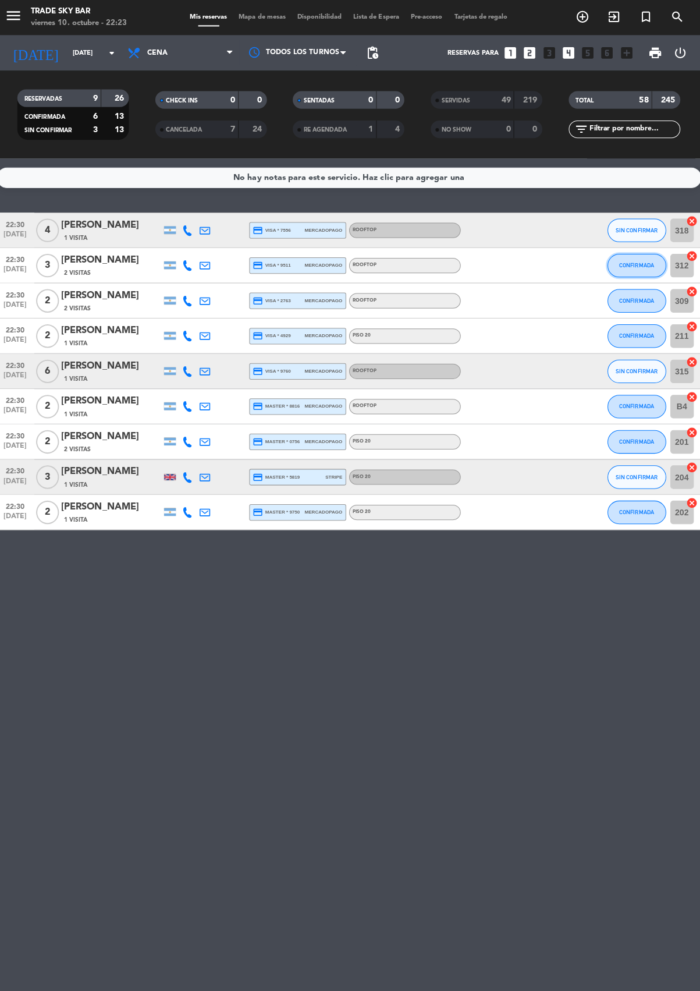
click at [617, 271] on button "CONFIRMADA" at bounding box center [635, 262] width 58 height 23
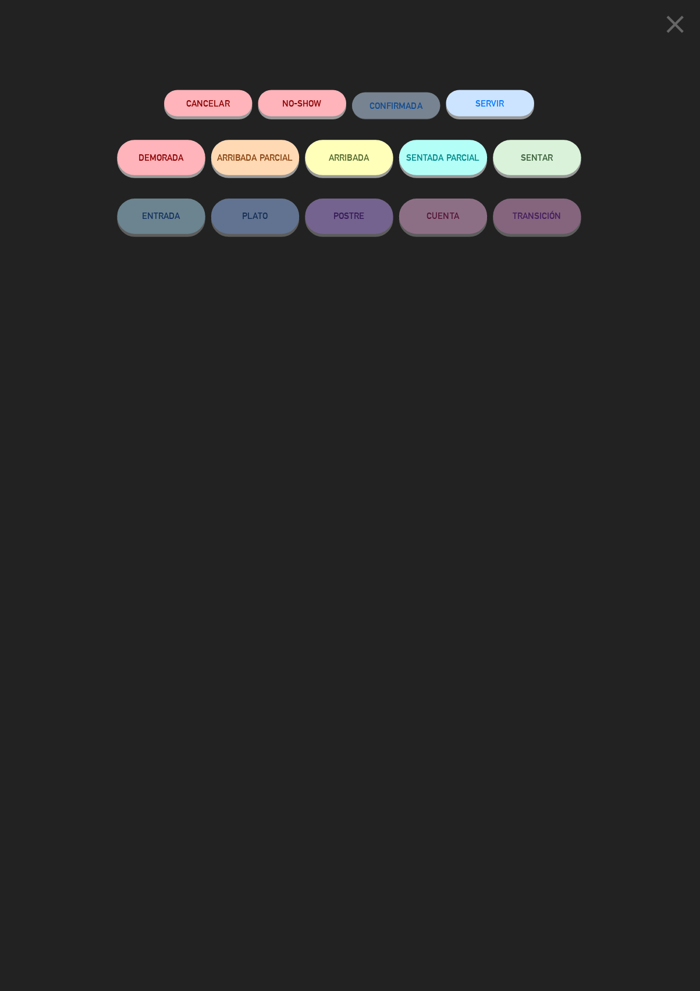
click at [477, 100] on button "SERVIR" at bounding box center [489, 102] width 87 height 26
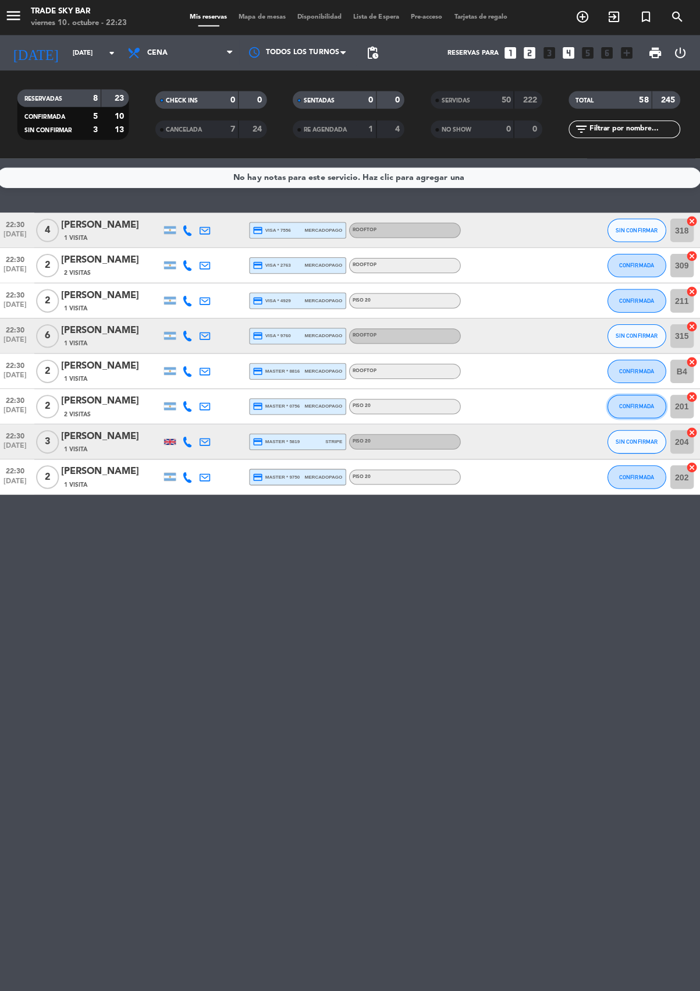
click at [610, 410] on button "CONFIRMADA" at bounding box center [635, 402] width 58 height 23
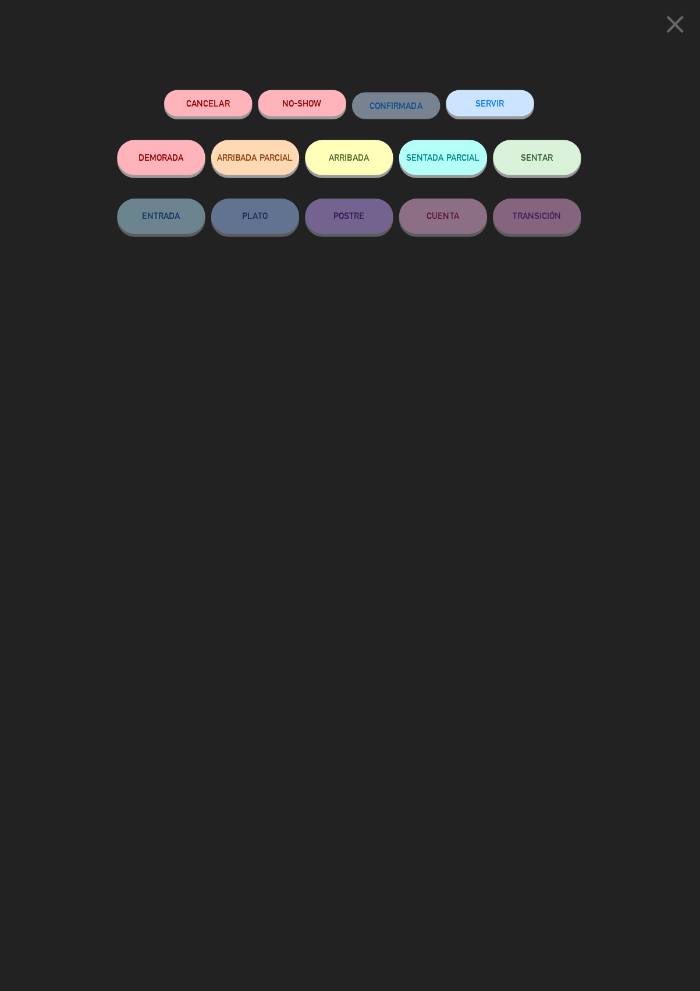
click at [493, 102] on button "SERVIR" at bounding box center [489, 102] width 87 height 26
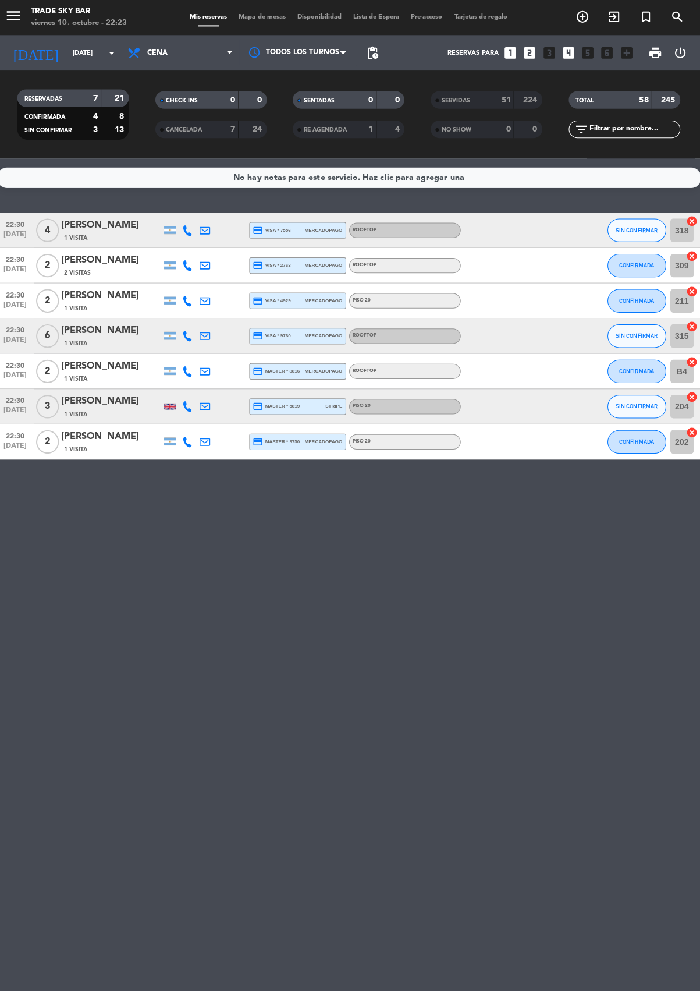
click at [619, 456] on div "No hay notas para este servicio. Haz clic para agregar una 22:30 [DATE] 4 [PERS…" at bounding box center [350, 573] width 700 height 833
click at [626, 448] on button "CONFIRMADA" at bounding box center [635, 437] width 58 height 23
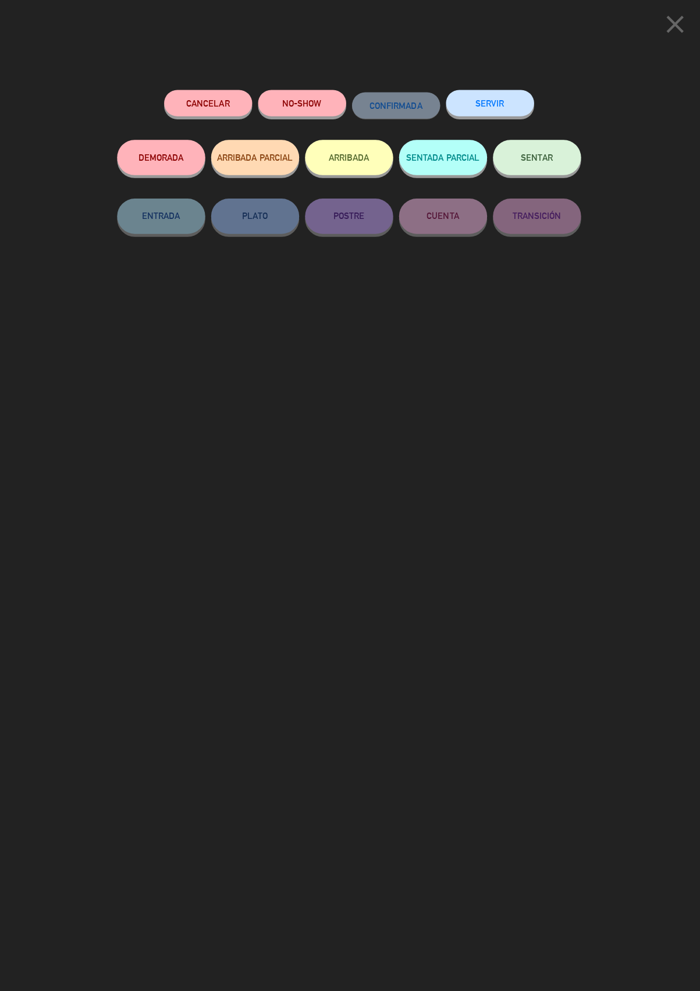
click at [477, 100] on button "SERVIR" at bounding box center [489, 102] width 87 height 26
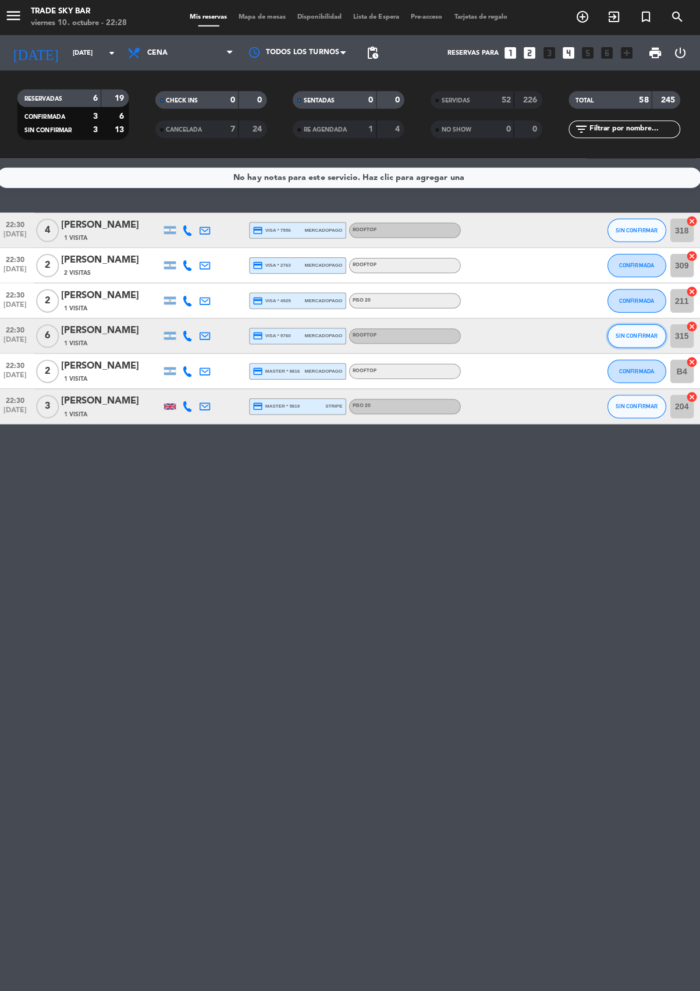
click at [629, 339] on button "SIN CONFIRMAR" at bounding box center [635, 332] width 58 height 23
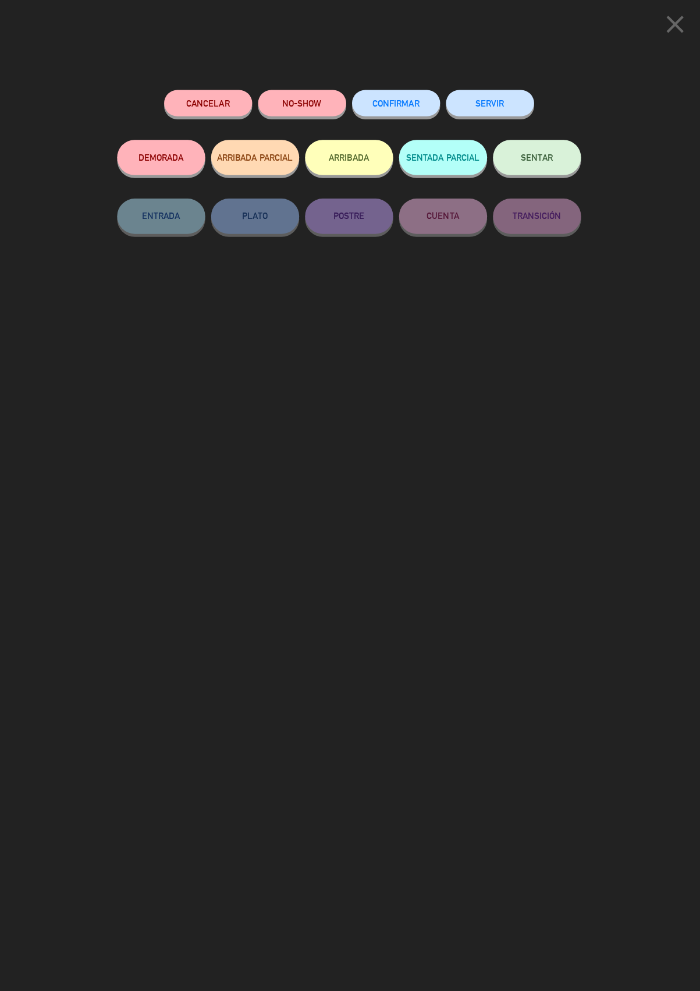
click at [460, 107] on button "SERVIR" at bounding box center [489, 102] width 87 height 26
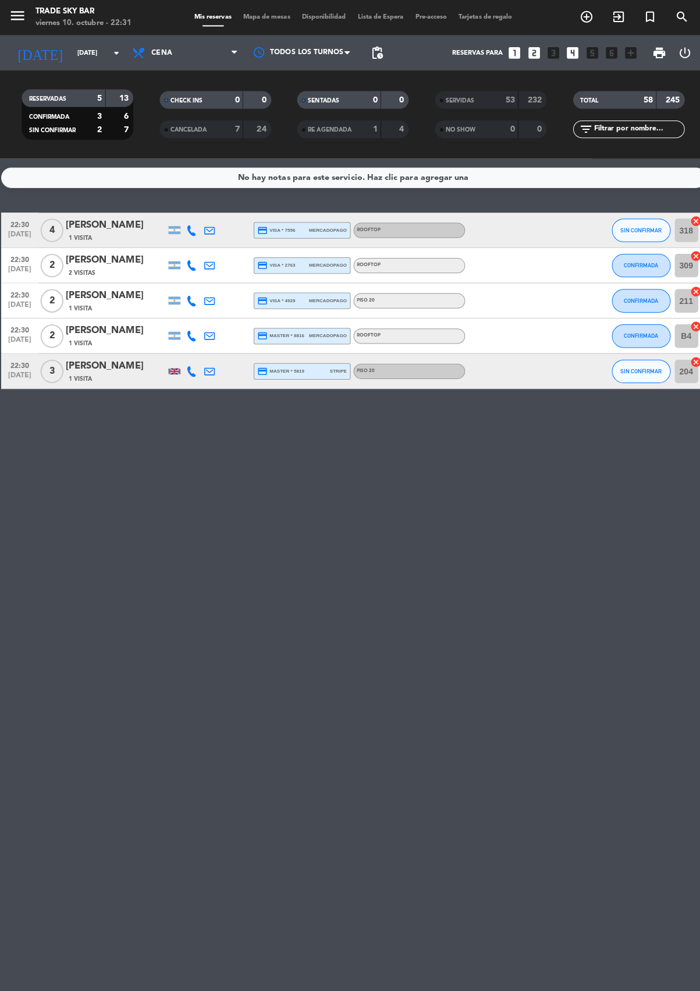
scroll to position [0, -1]
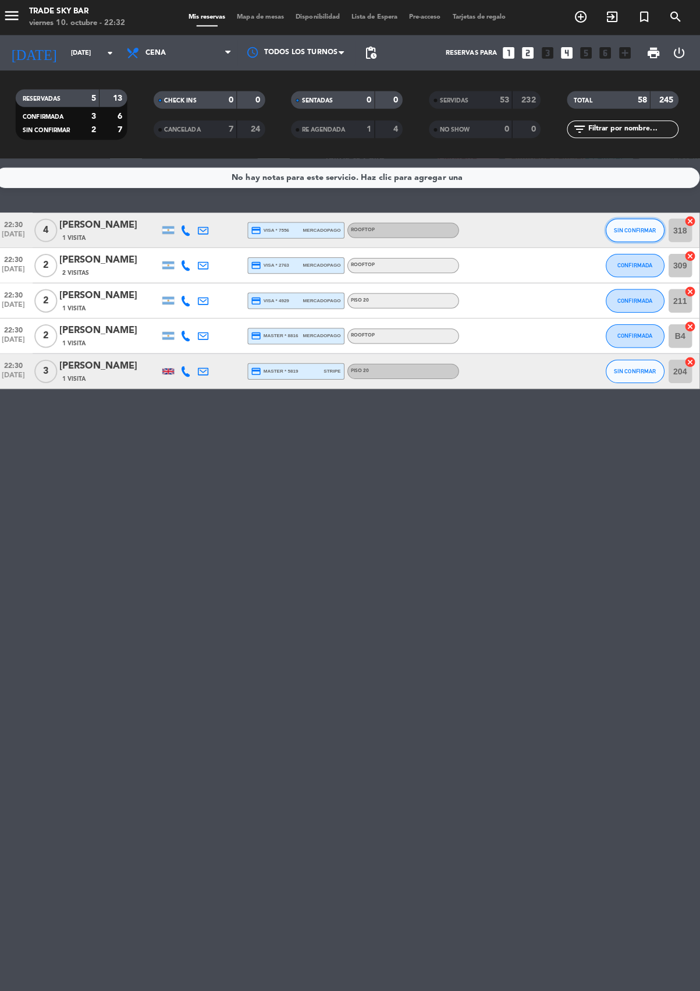
click at [625, 237] on button "SIN CONFIRMAR" at bounding box center [635, 227] width 58 height 23
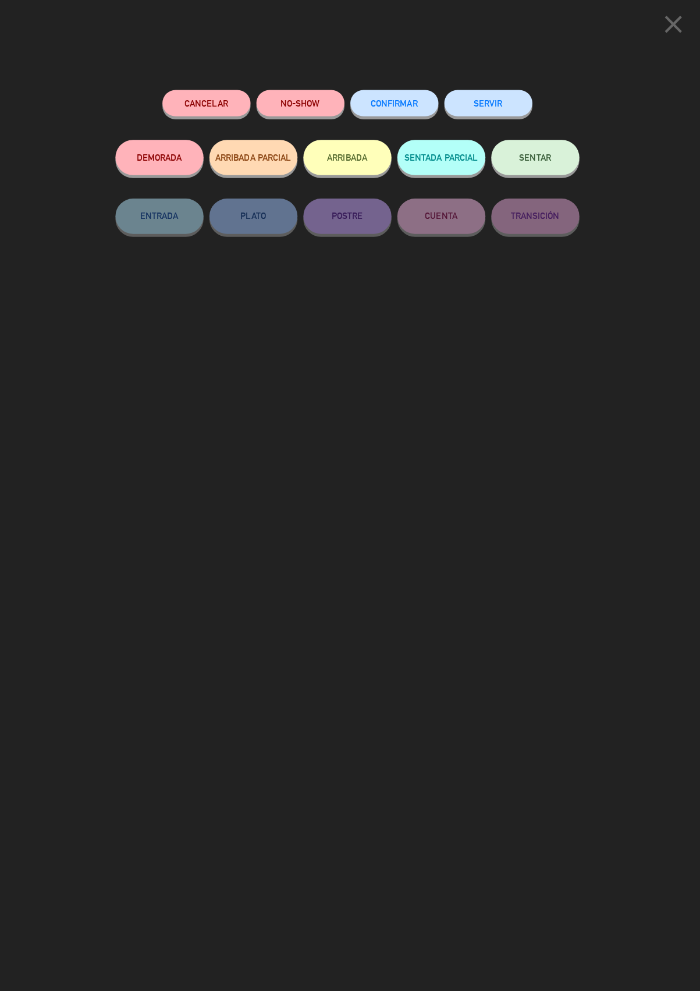
click at [491, 104] on button "SERVIR" at bounding box center [489, 102] width 87 height 26
